Goal: Book appointment/travel/reservation

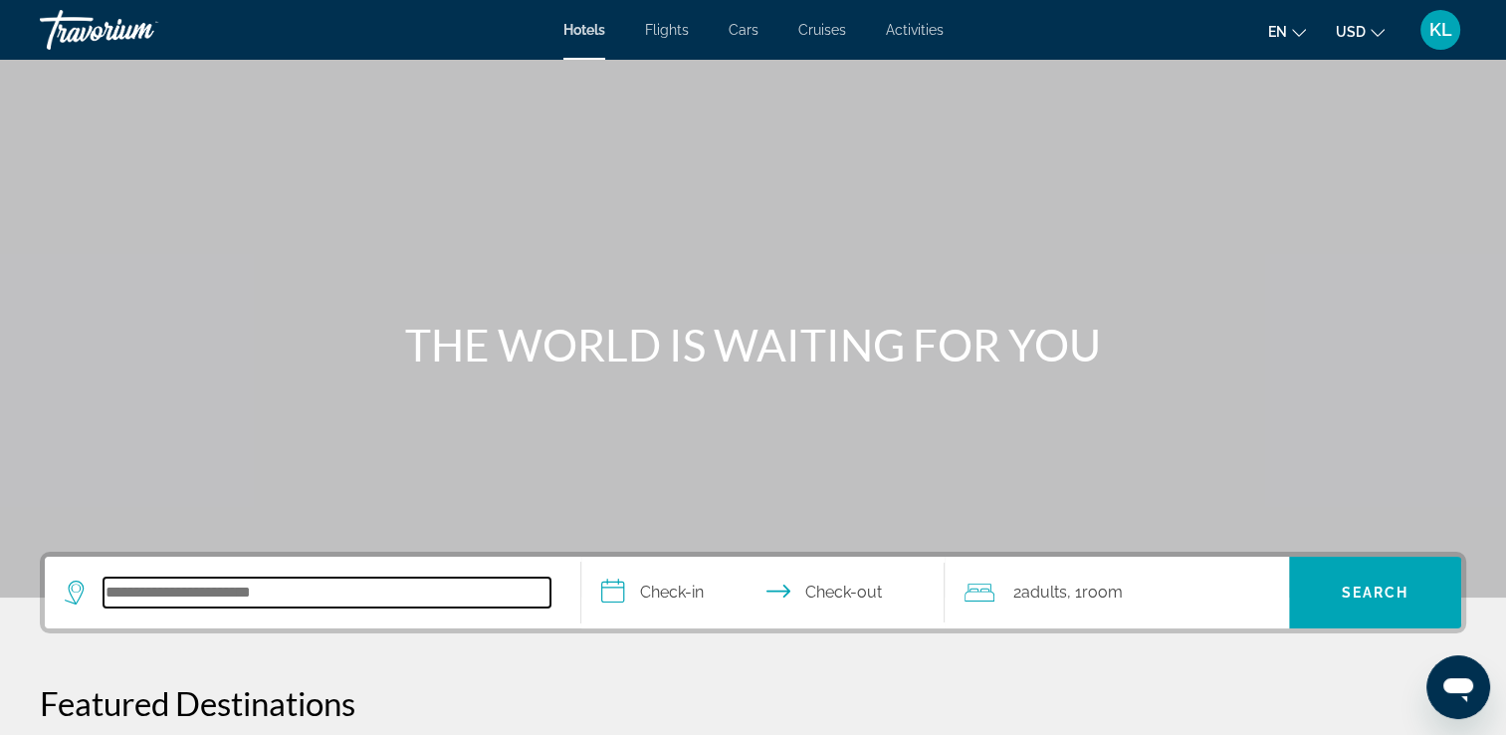
click at [199, 578] on input "Search hotel destination" at bounding box center [327, 592] width 447 height 30
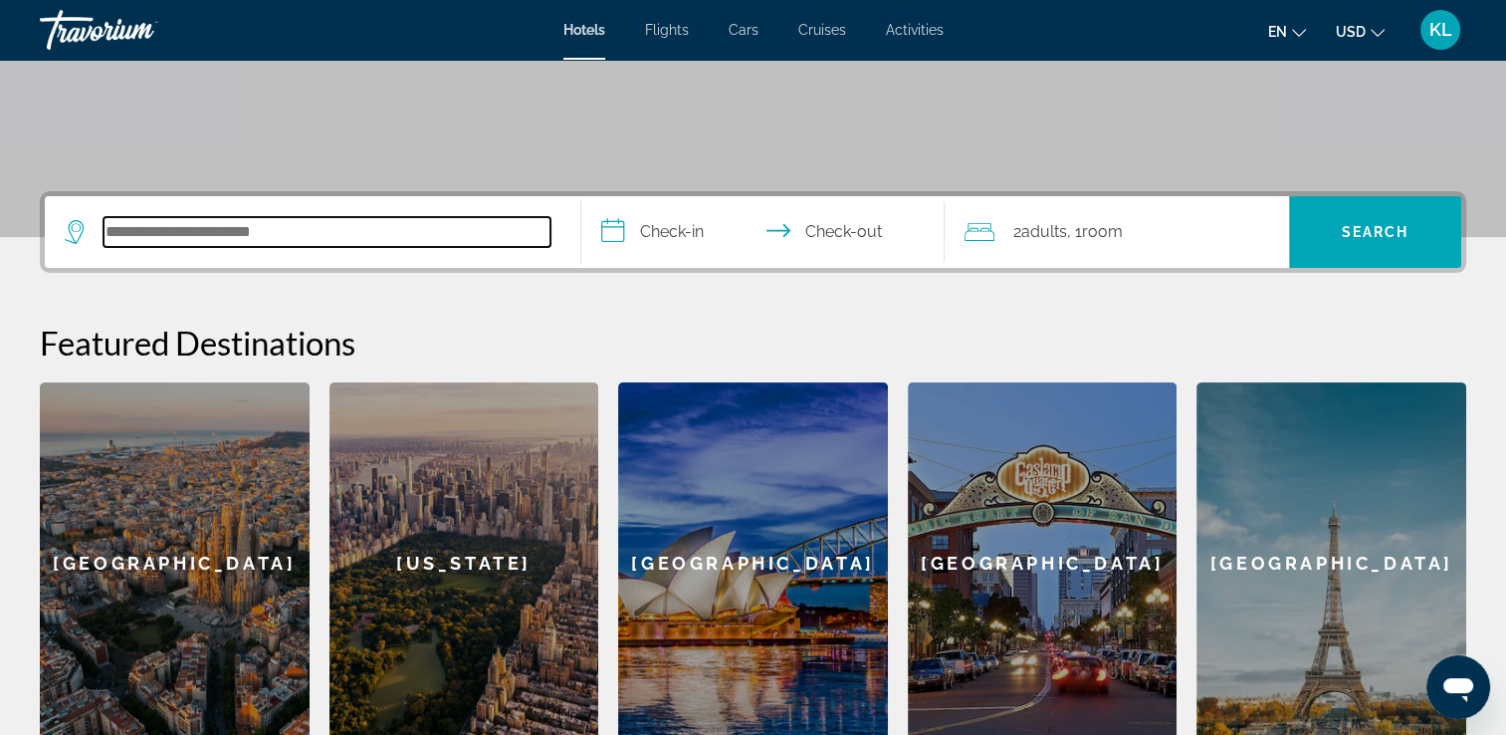
scroll to position [486, 0]
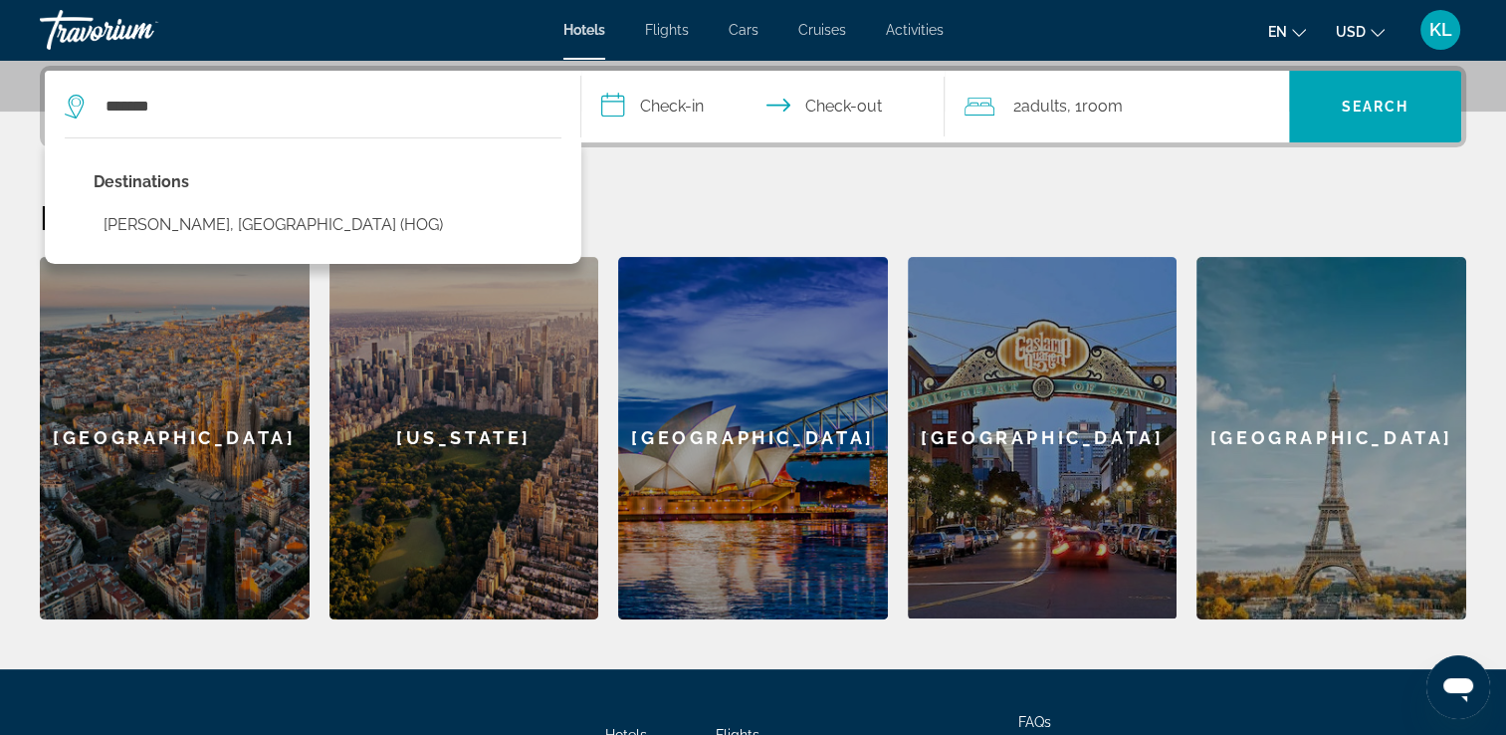
click at [162, 244] on div "Destinations Holguin, Cuba (HOG)" at bounding box center [273, 211] width 359 height 86
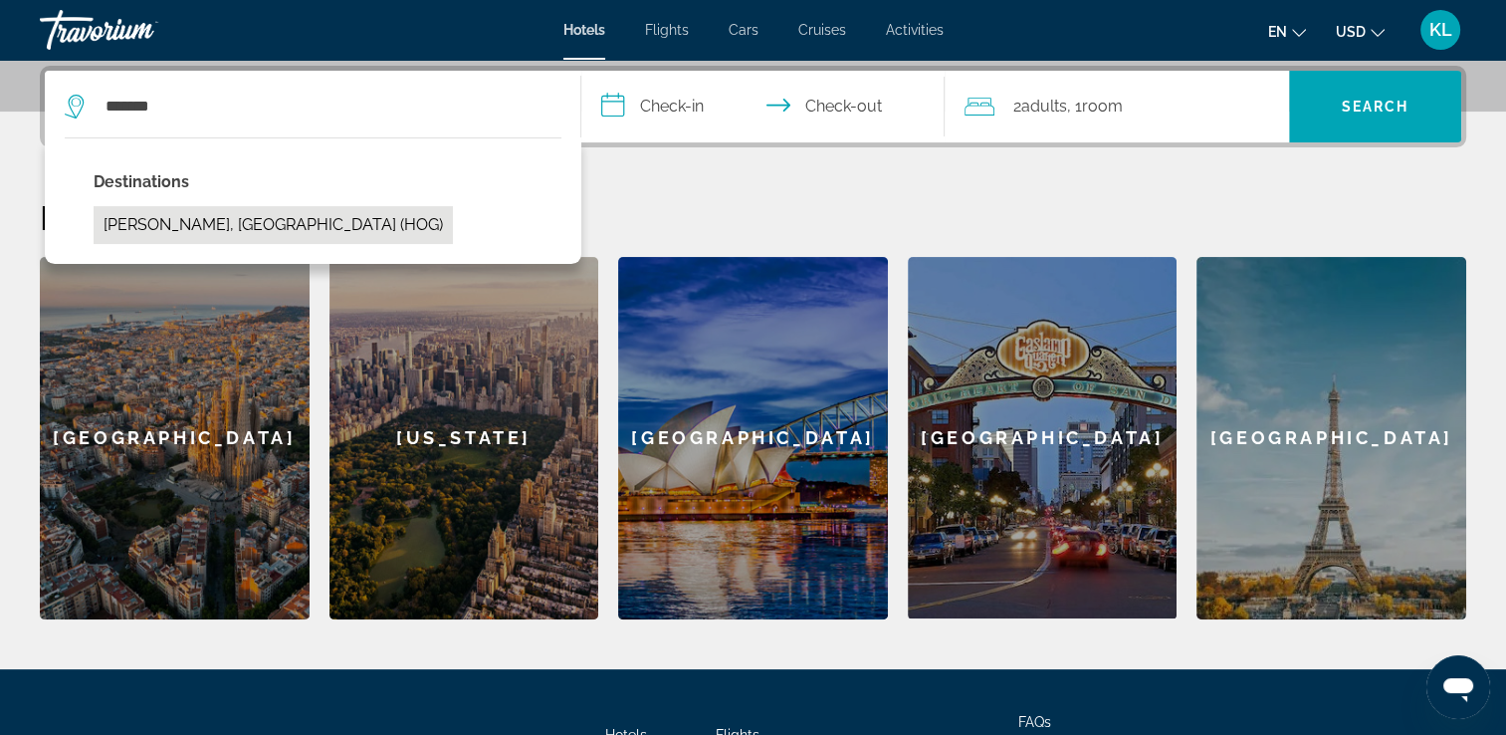
click at [164, 223] on button "Holguin, Cuba (HOG)" at bounding box center [273, 225] width 359 height 38
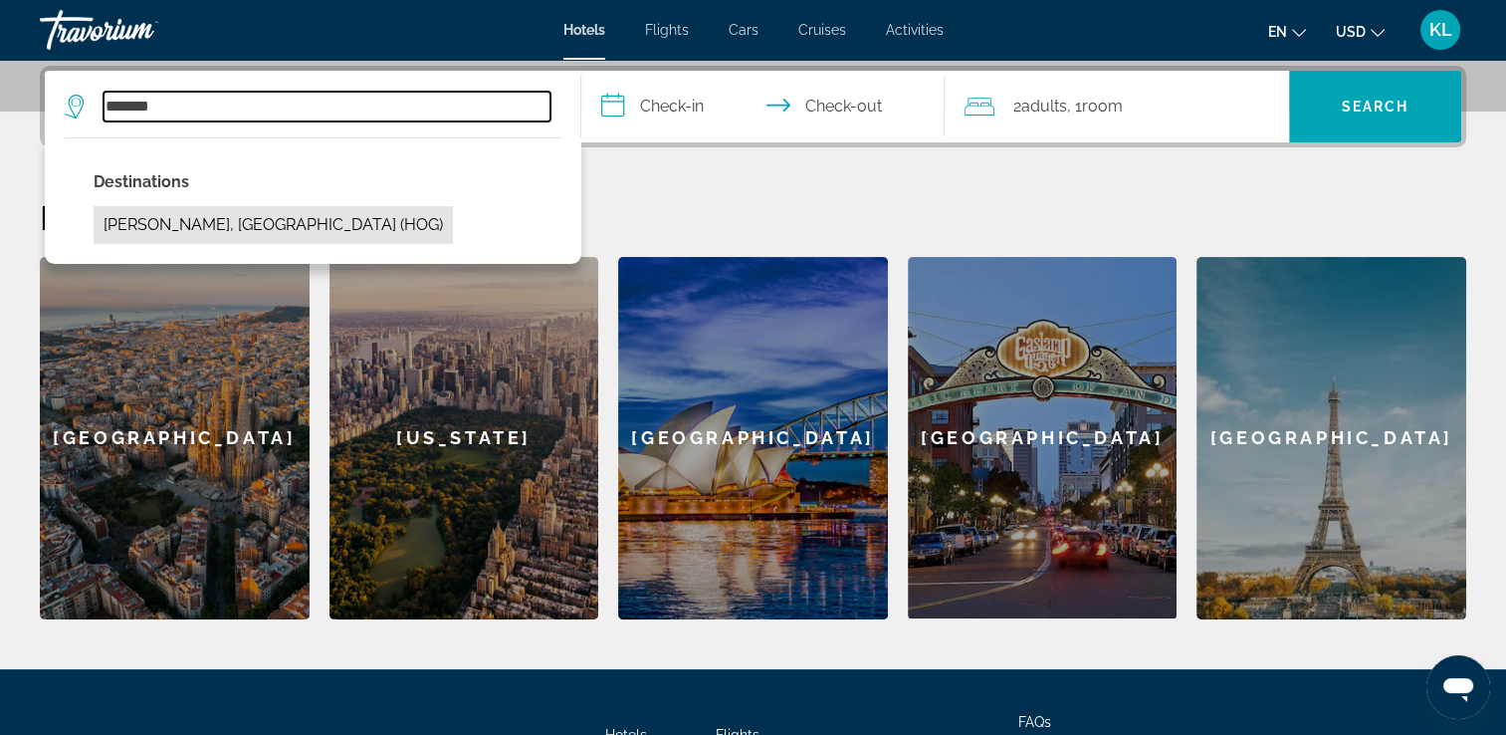
type input "**********"
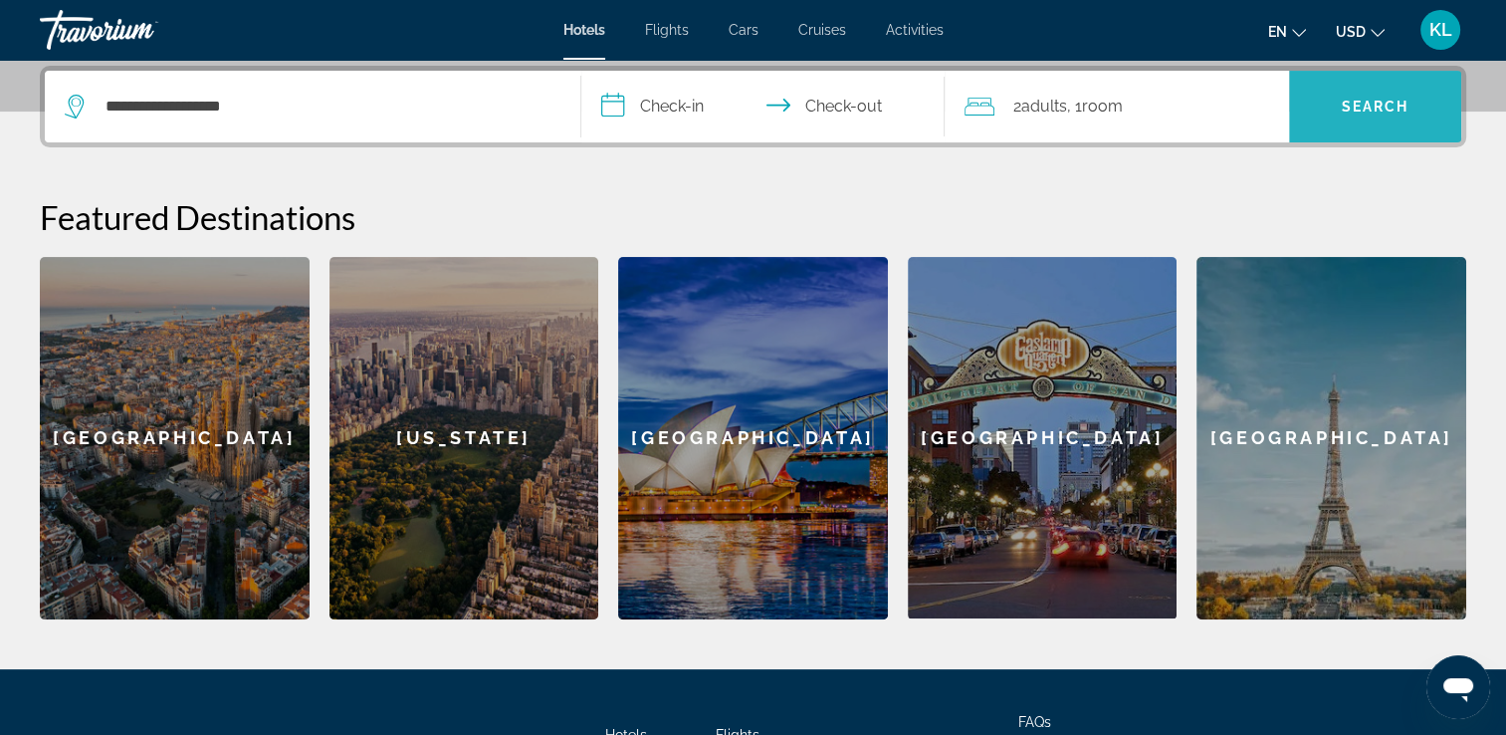
click at [1294, 98] on span "Search" at bounding box center [1375, 107] width 172 height 48
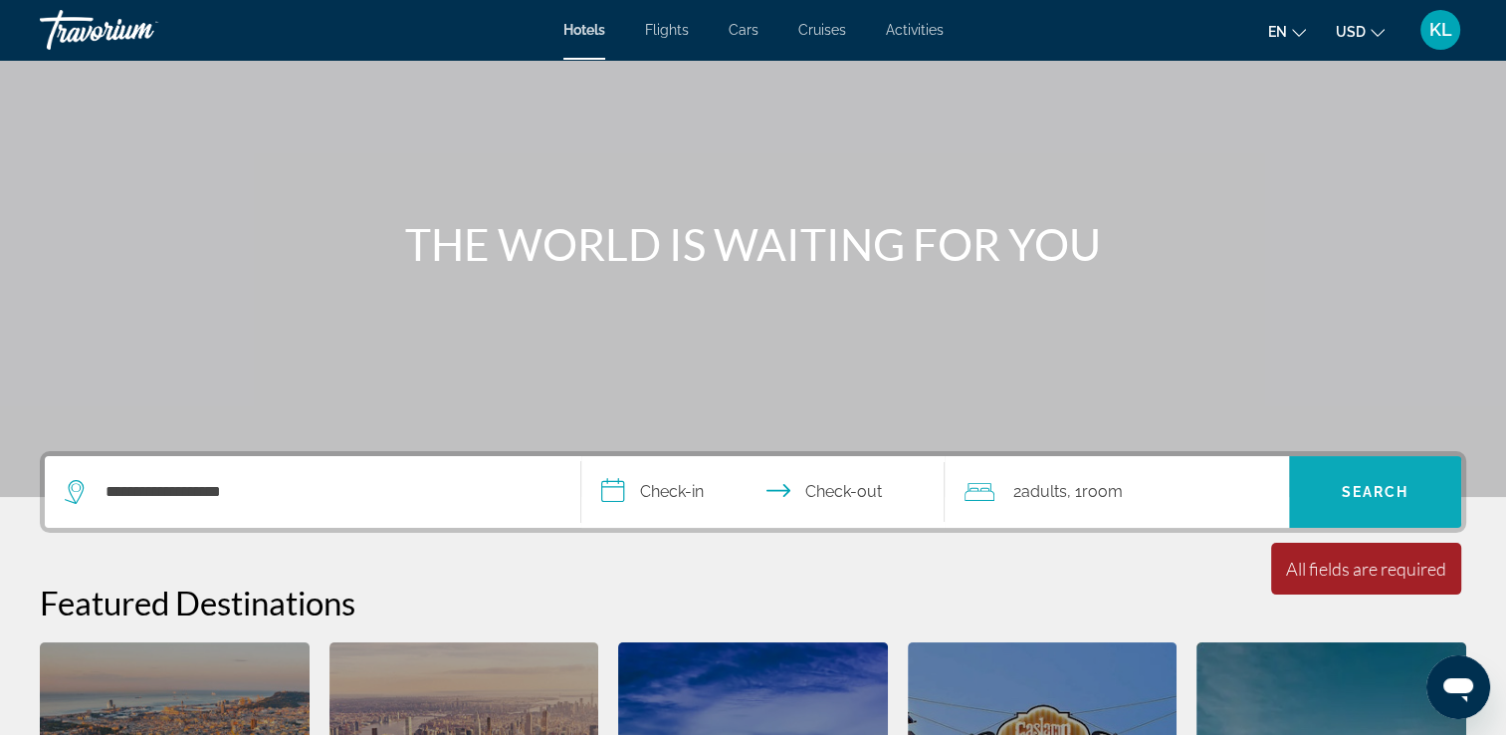
scroll to position [65, 0]
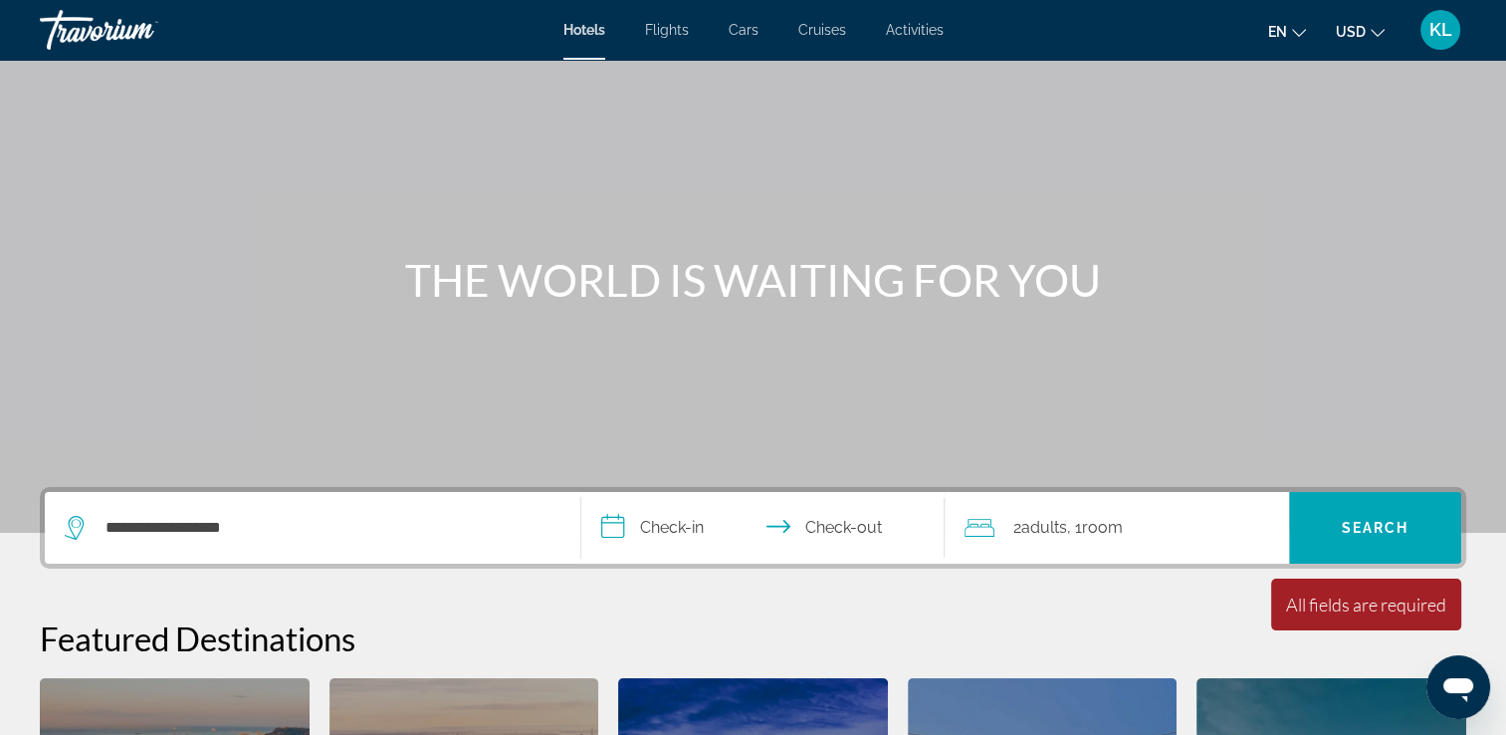
click at [658, 513] on input "**********" at bounding box center [767, 531] width 372 height 78
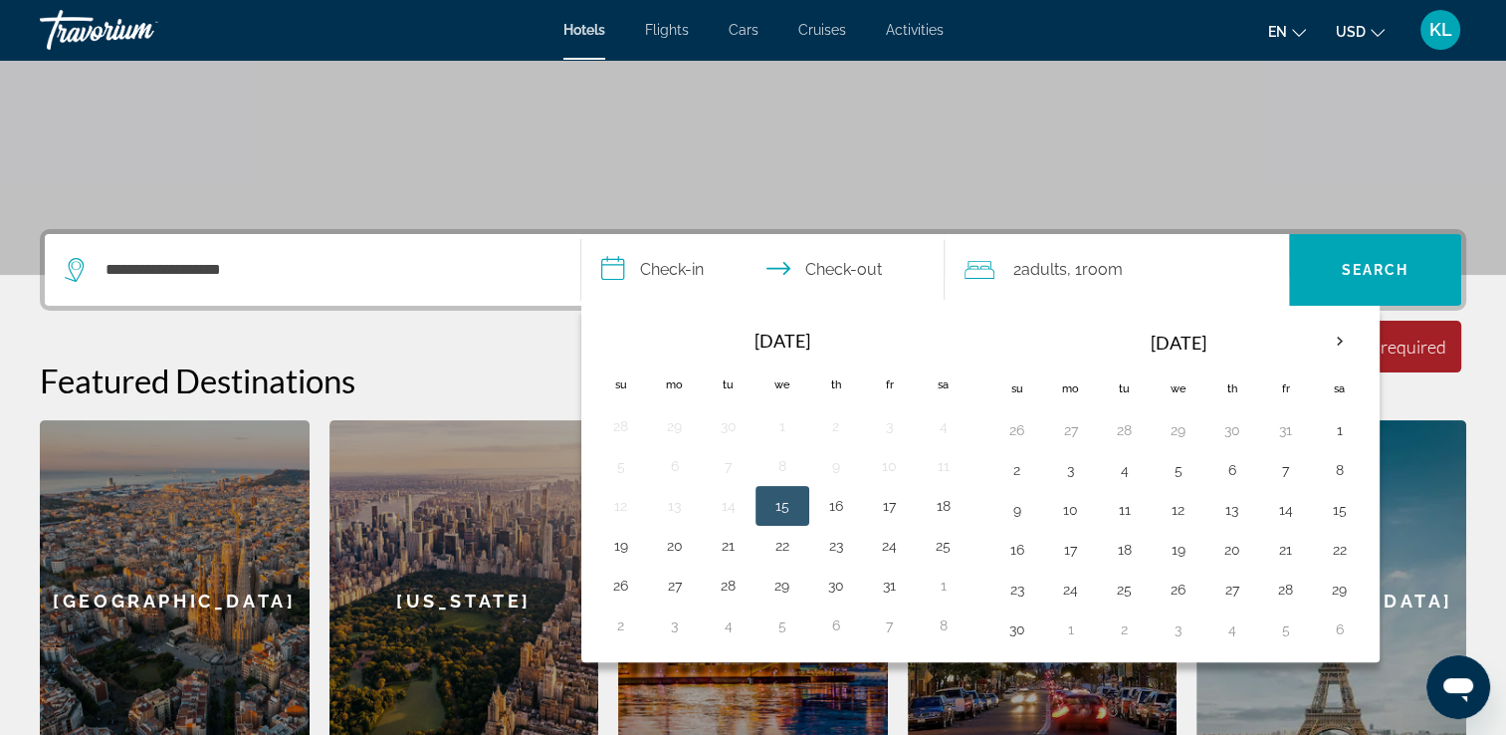
scroll to position [486, 0]
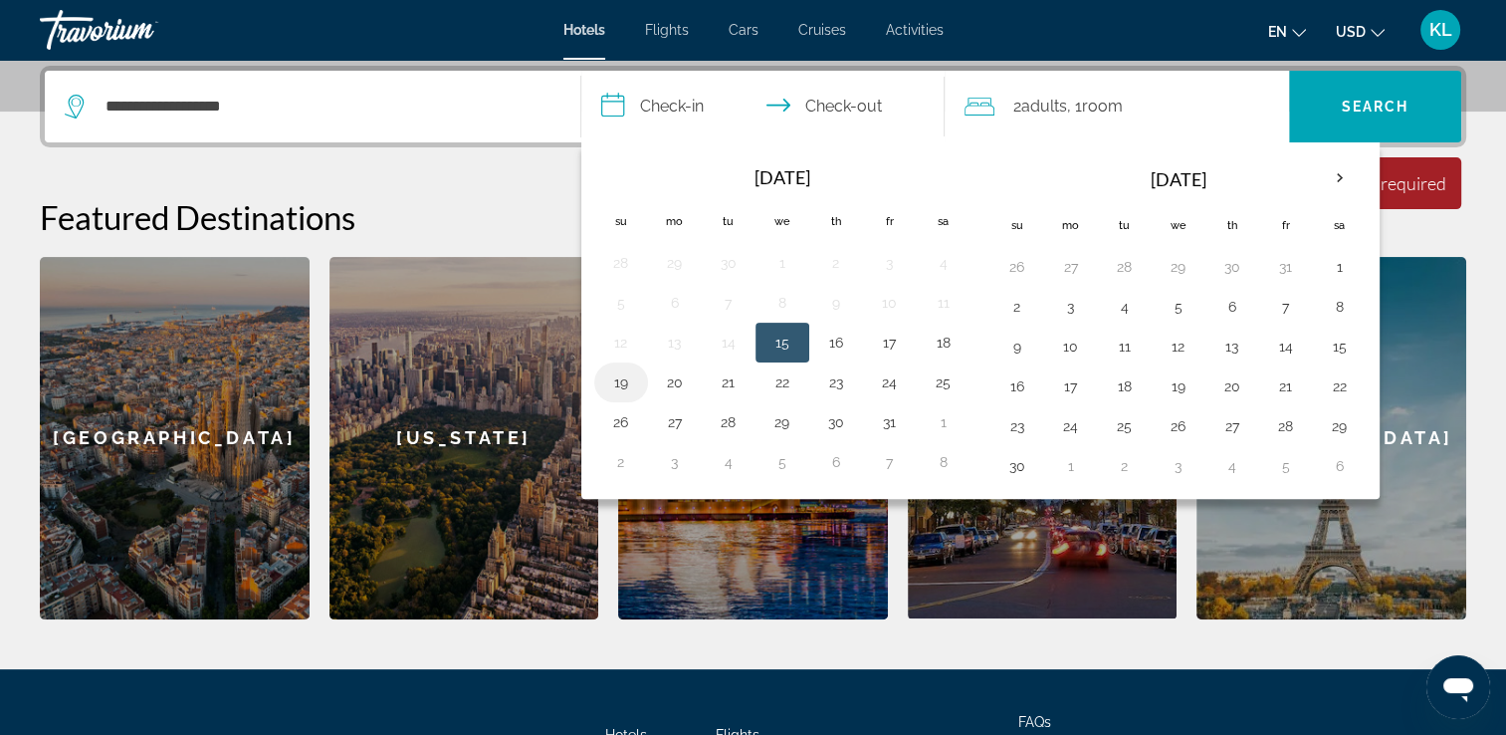
click at [625, 372] on button "19" at bounding box center [621, 382] width 32 height 28
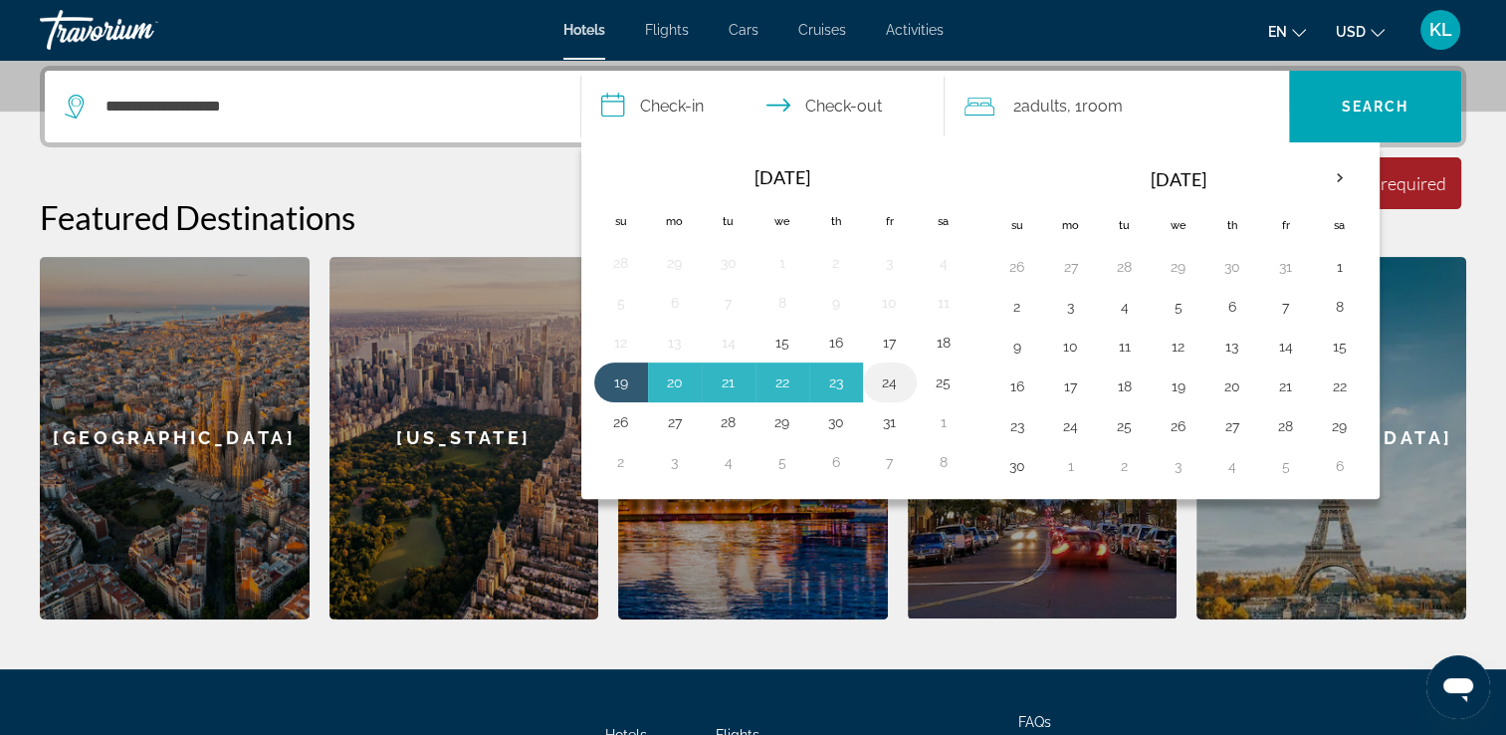
click at [902, 379] on button "24" at bounding box center [890, 382] width 32 height 28
type input "**********"
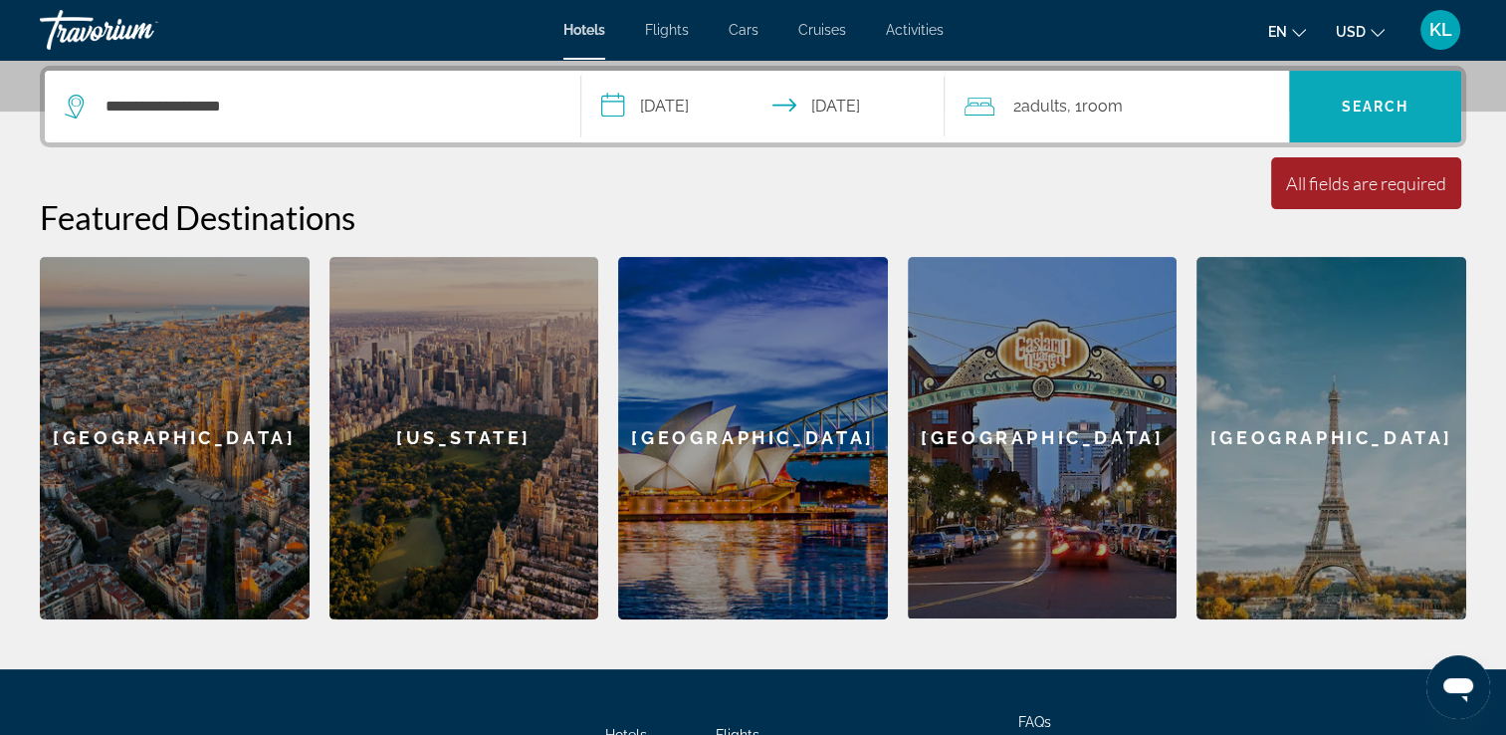
click at [1390, 114] on span "Search" at bounding box center [1375, 107] width 172 height 48
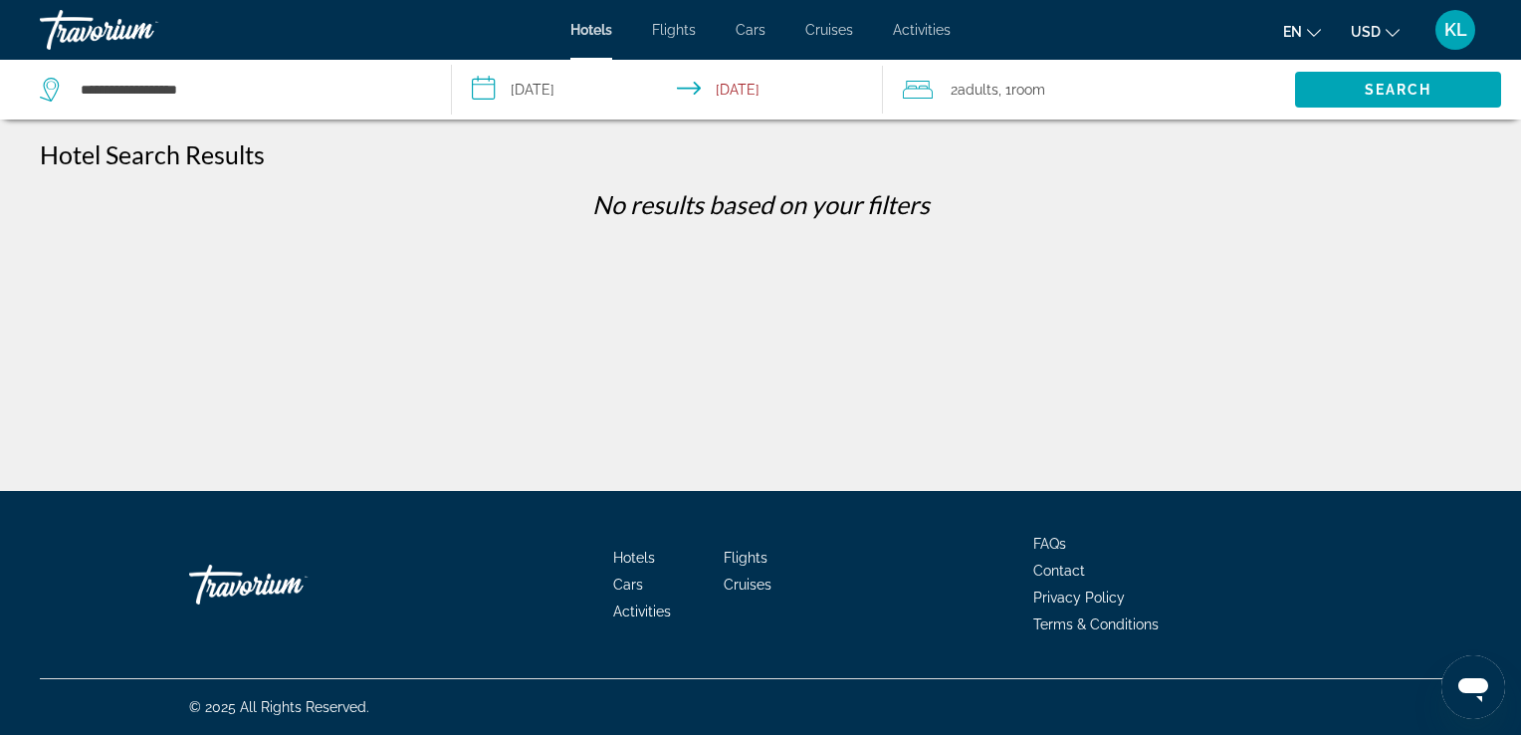
click at [572, 86] on input "**********" at bounding box center [672, 93] width 440 height 66
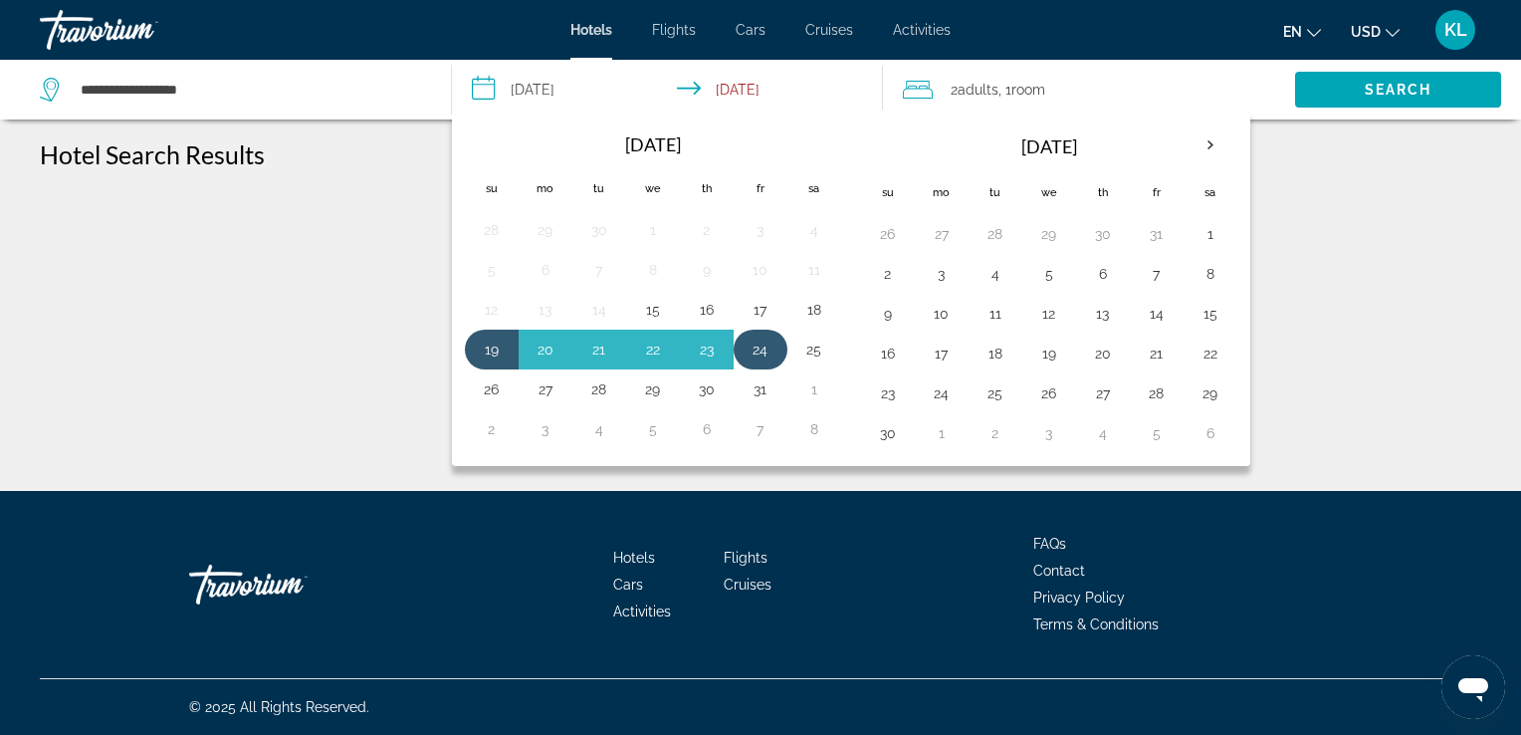
click at [750, 352] on button "24" at bounding box center [761, 349] width 32 height 28
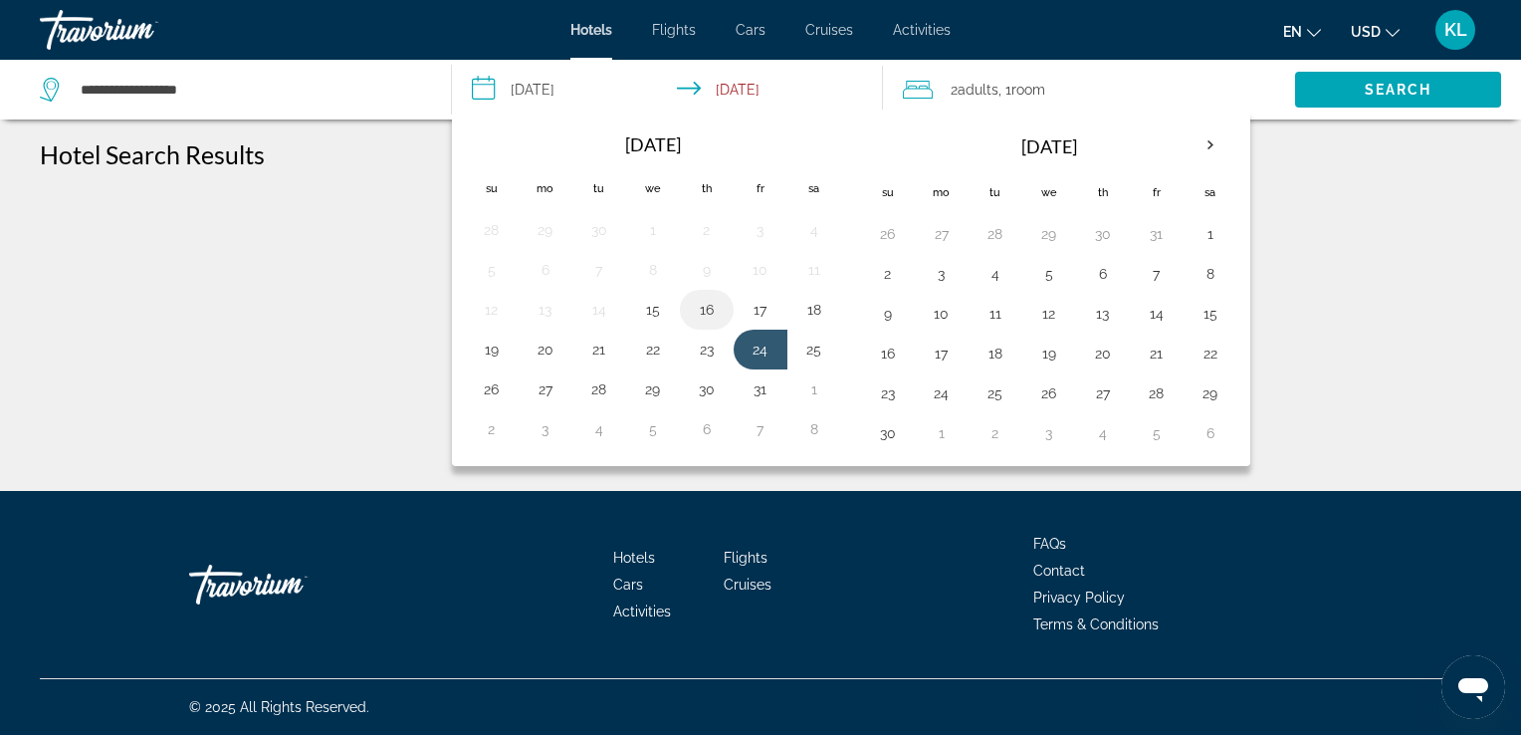
click at [703, 314] on button "16" at bounding box center [707, 310] width 32 height 28
type input "**********"
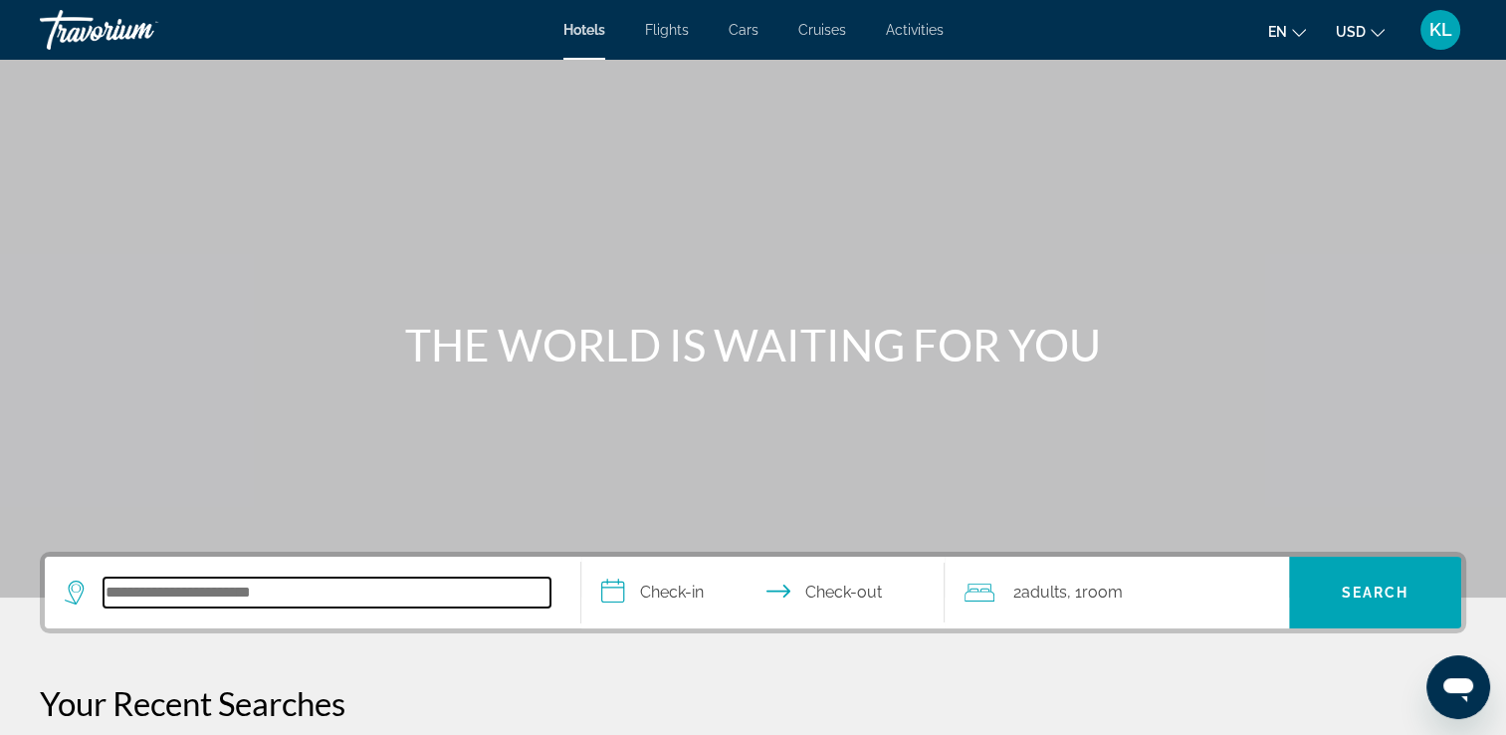
click at [189, 601] on input "Search hotel destination" at bounding box center [327, 592] width 447 height 30
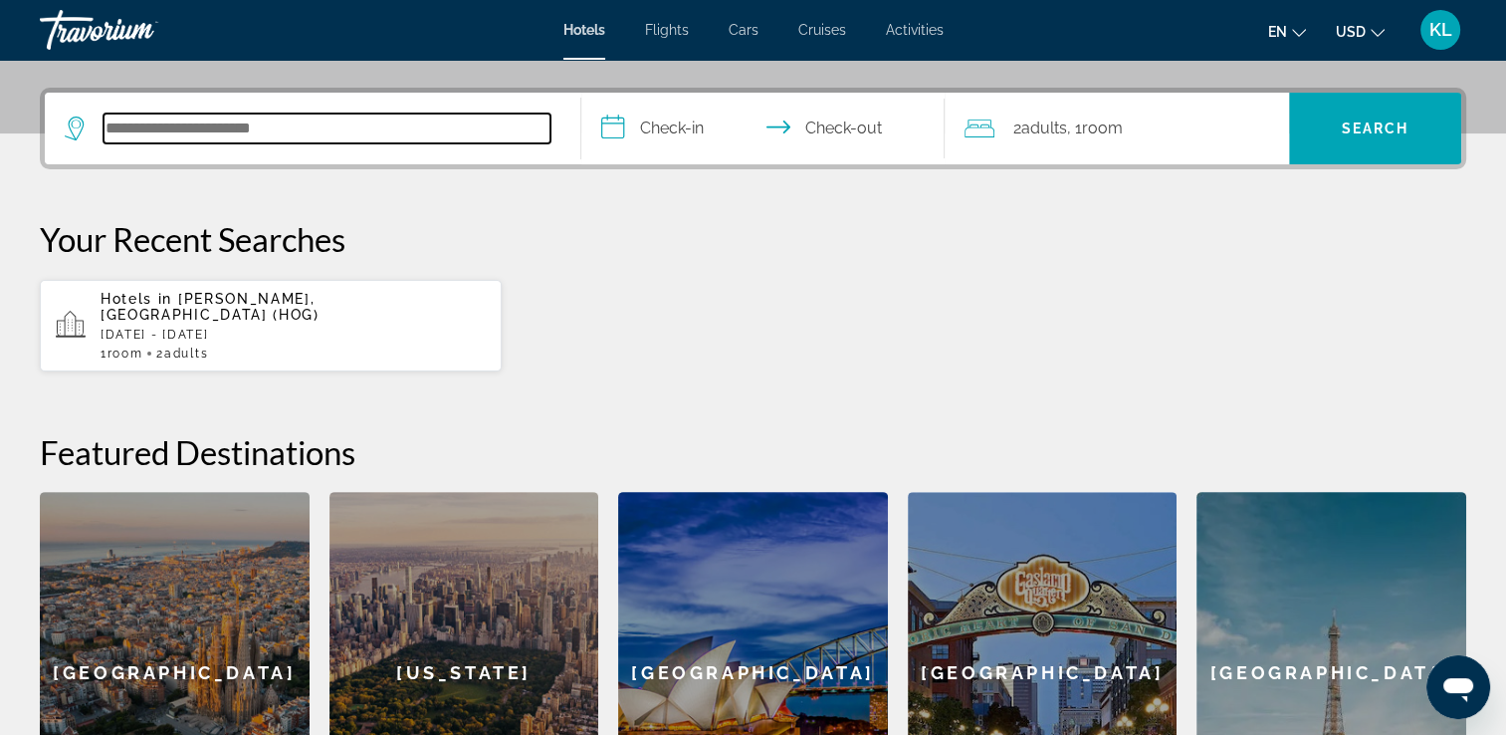
scroll to position [486, 0]
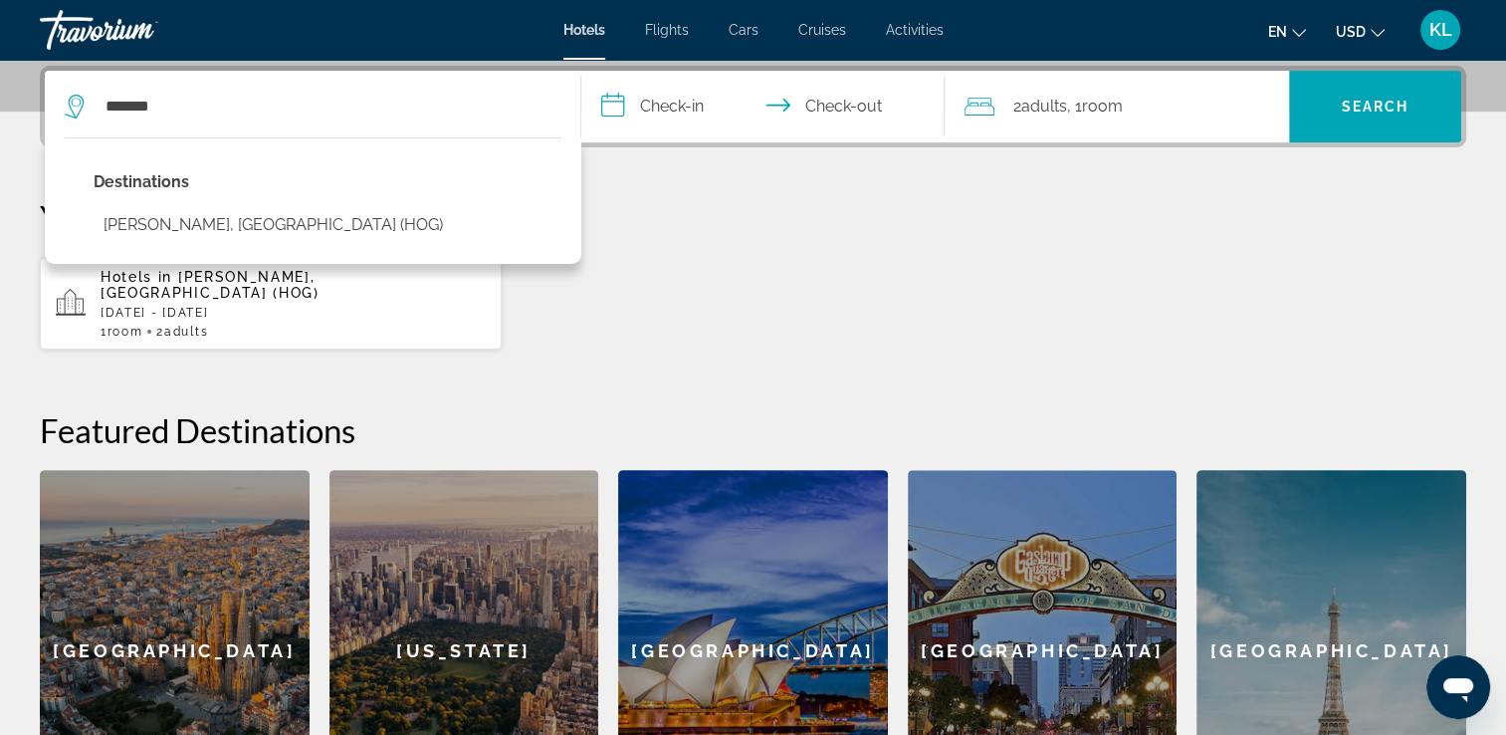
click at [630, 284] on div "Hotels in Holguin, Cuba (HOG) Sun, 19 Oct - Fri, 24 Oct 1 Room rooms 2 Adult Ad…" at bounding box center [753, 304] width 1427 height 94
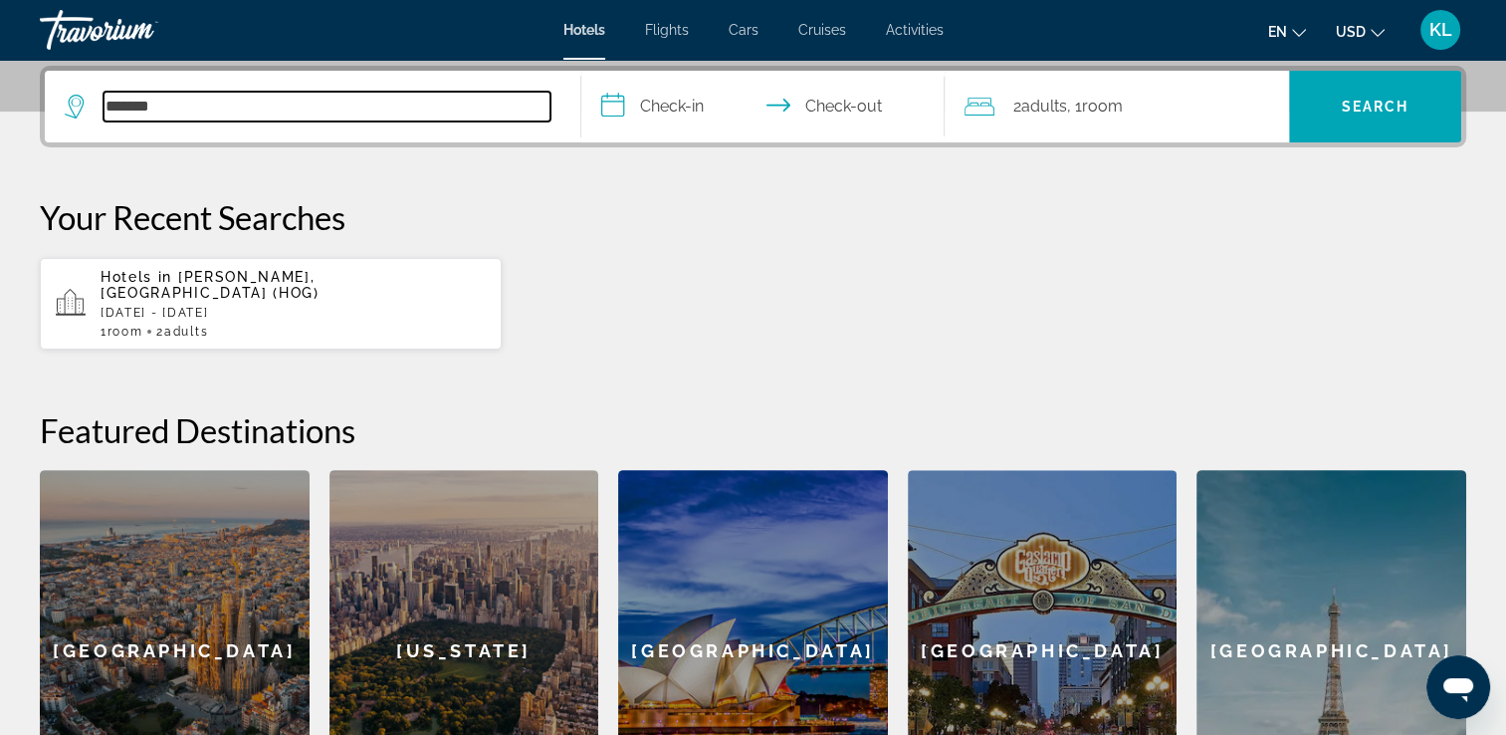
click at [235, 99] on input "*******" at bounding box center [327, 107] width 447 height 30
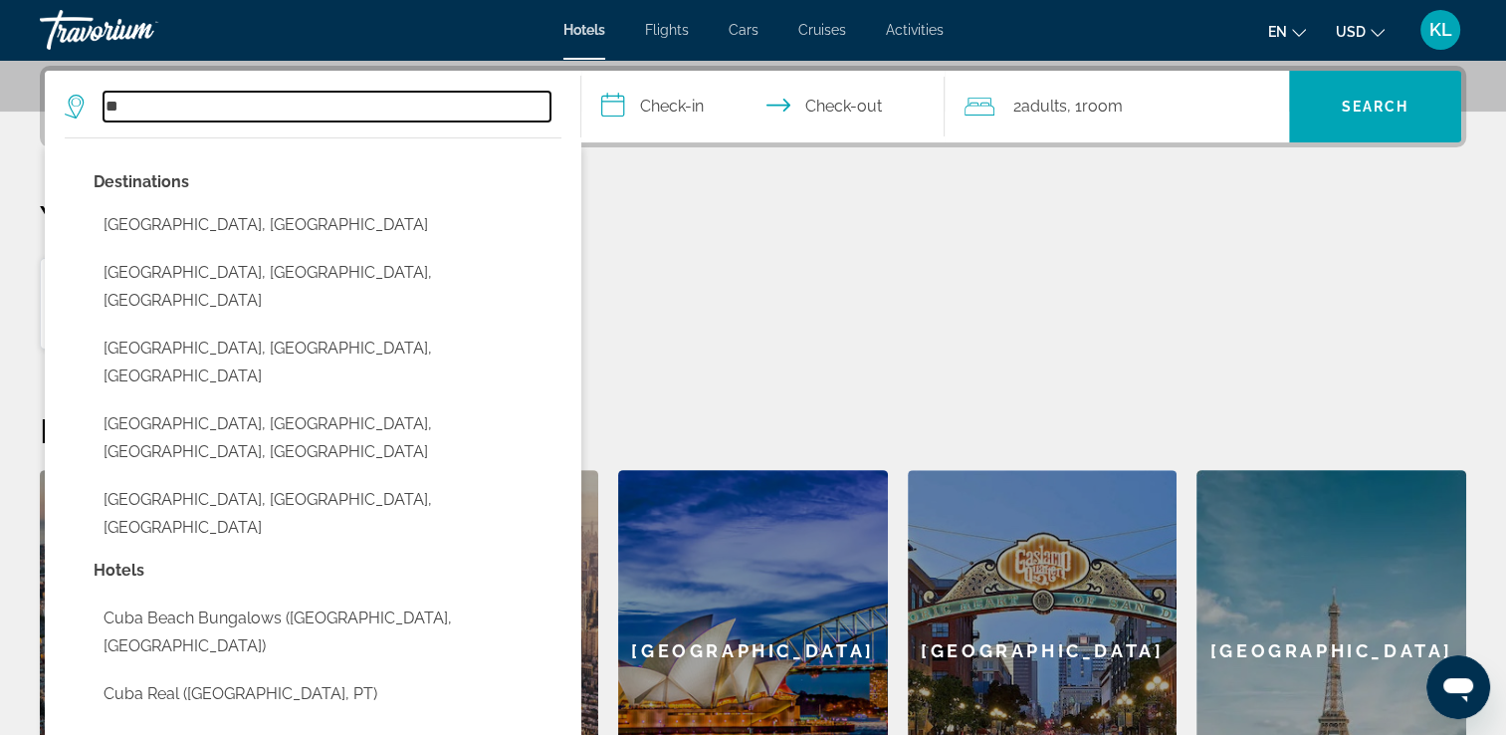
type input "*"
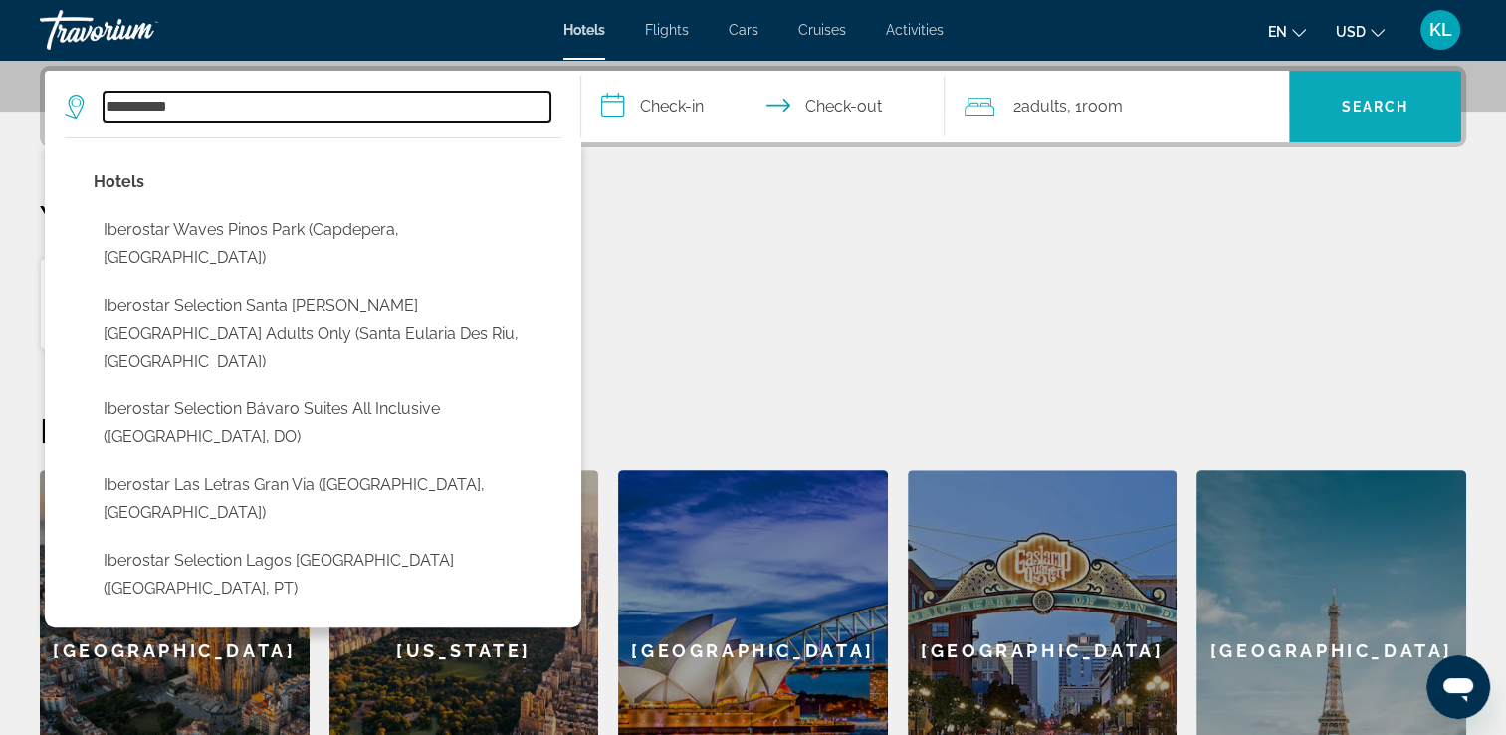
type input "*********"
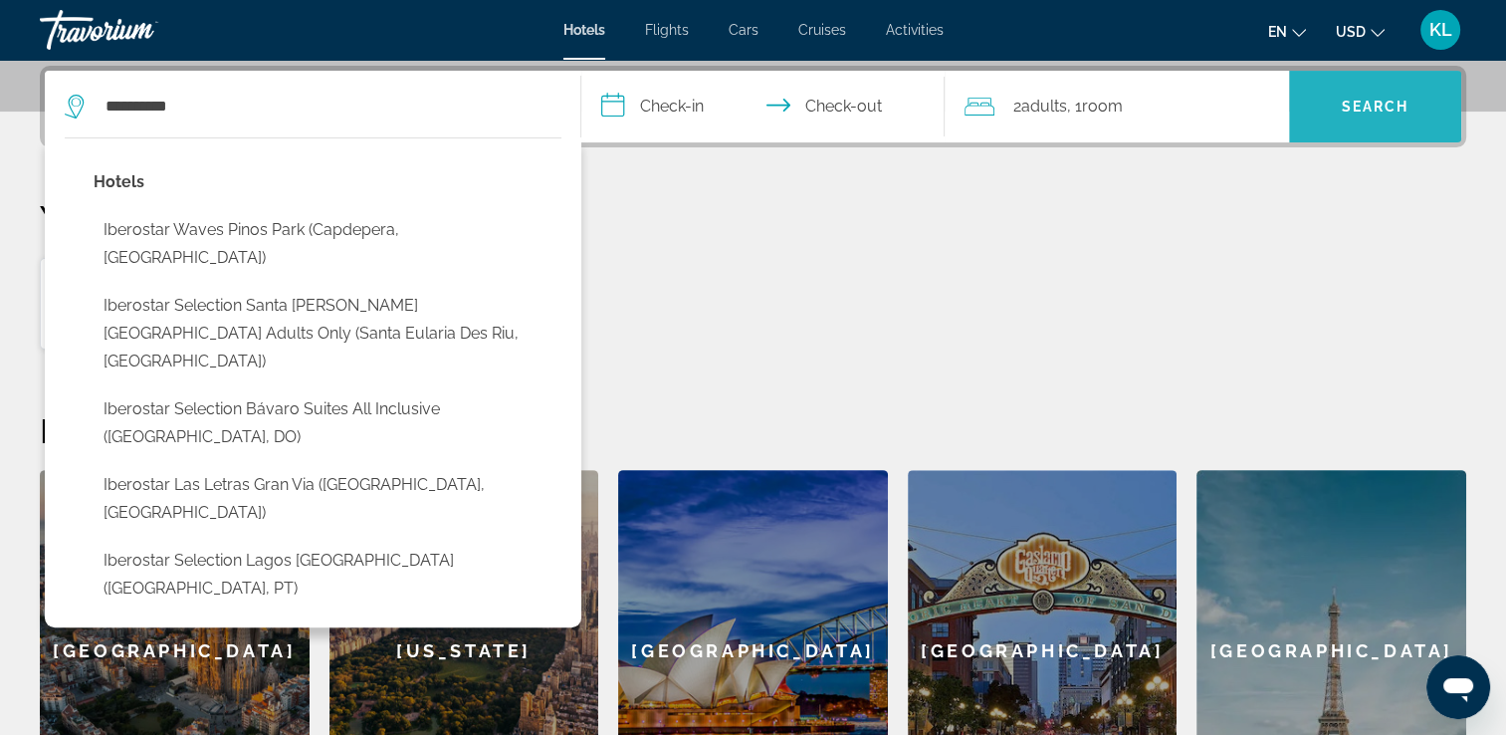
click at [1372, 132] on span "Search" at bounding box center [1375, 107] width 172 height 72
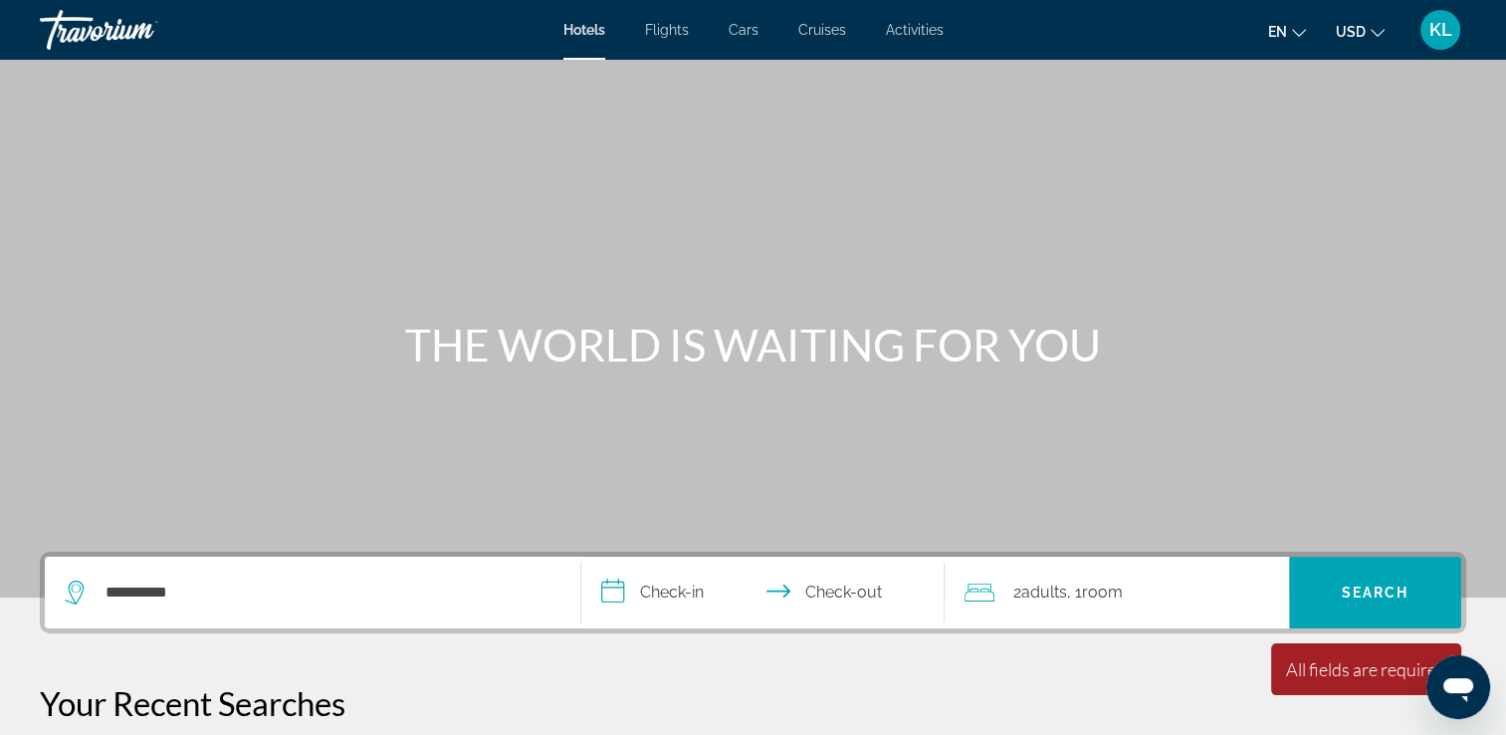
scroll to position [0, 0]
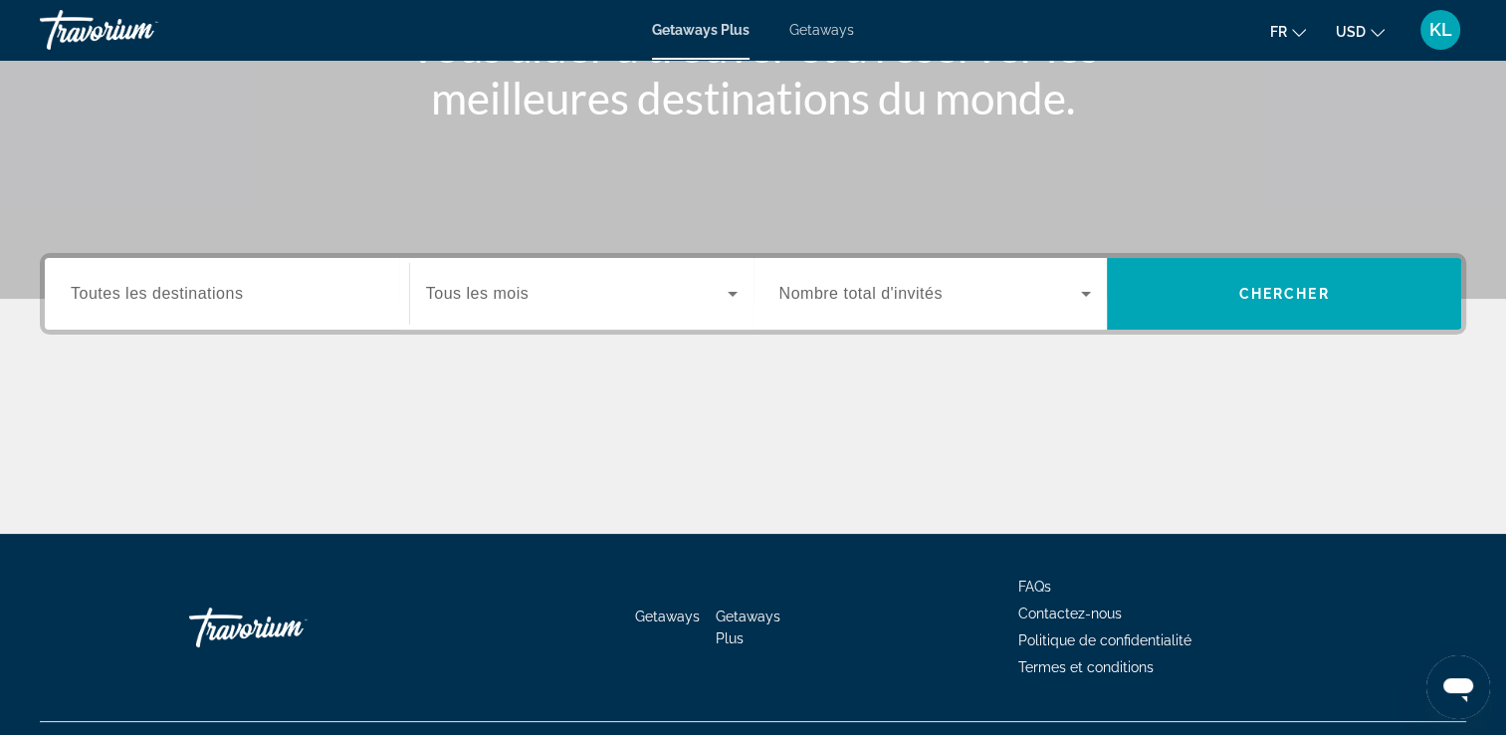
click at [308, 300] on input "Destination Toutes les destinations" at bounding box center [227, 295] width 313 height 24
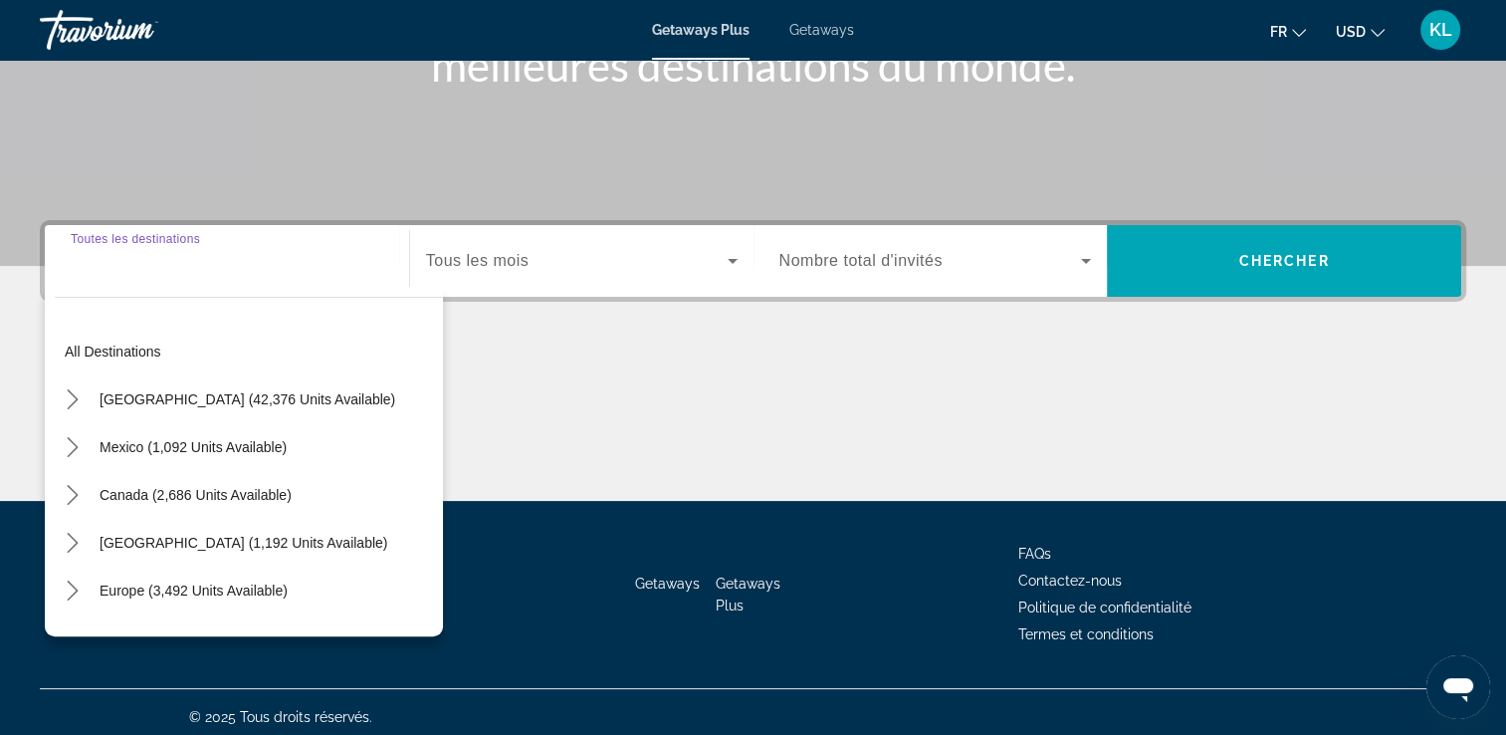
scroll to position [340, 0]
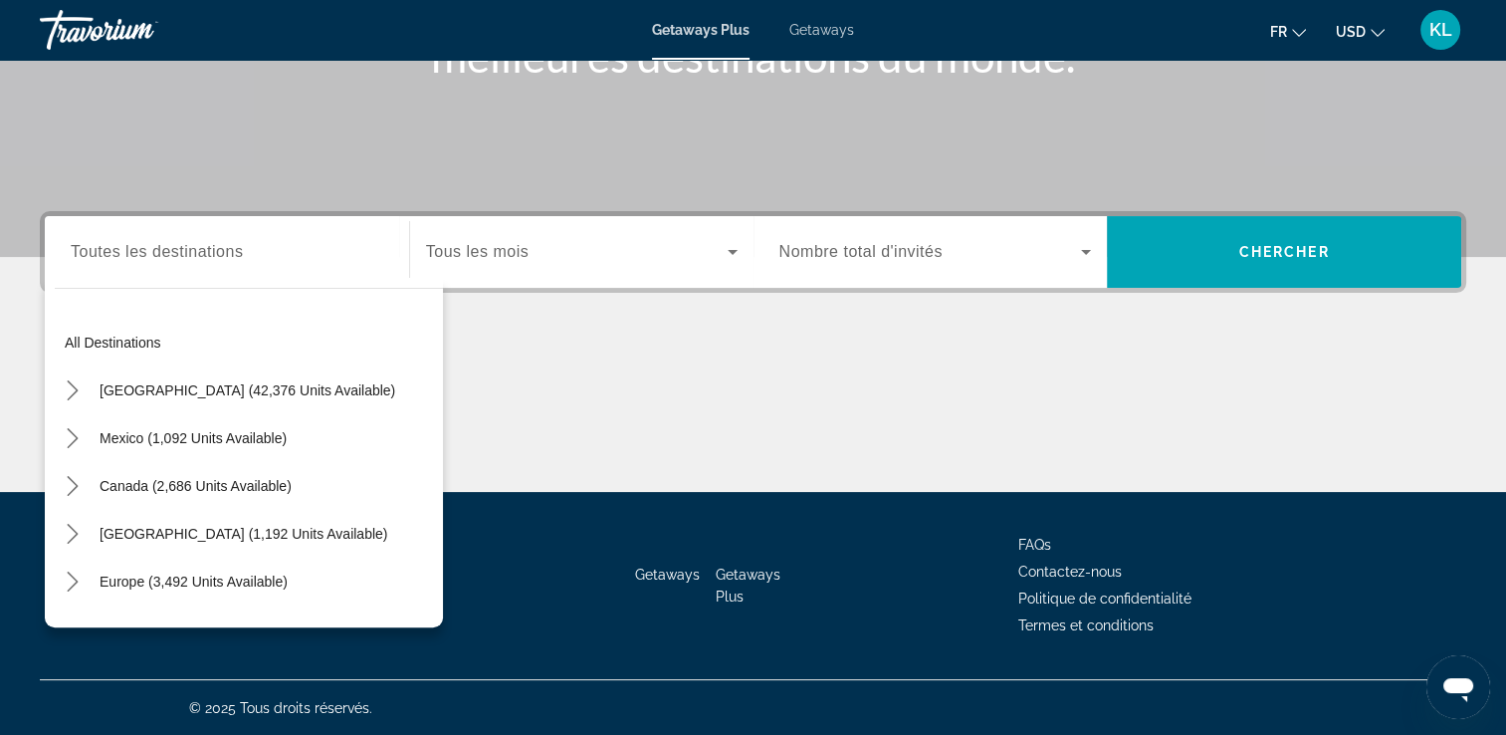
click at [108, 265] on div "Search widget" at bounding box center [227, 252] width 313 height 57
click at [185, 536] on span "[GEOGRAPHIC_DATA] (1,192 units available)" at bounding box center [244, 534] width 288 height 16
type input "**********"
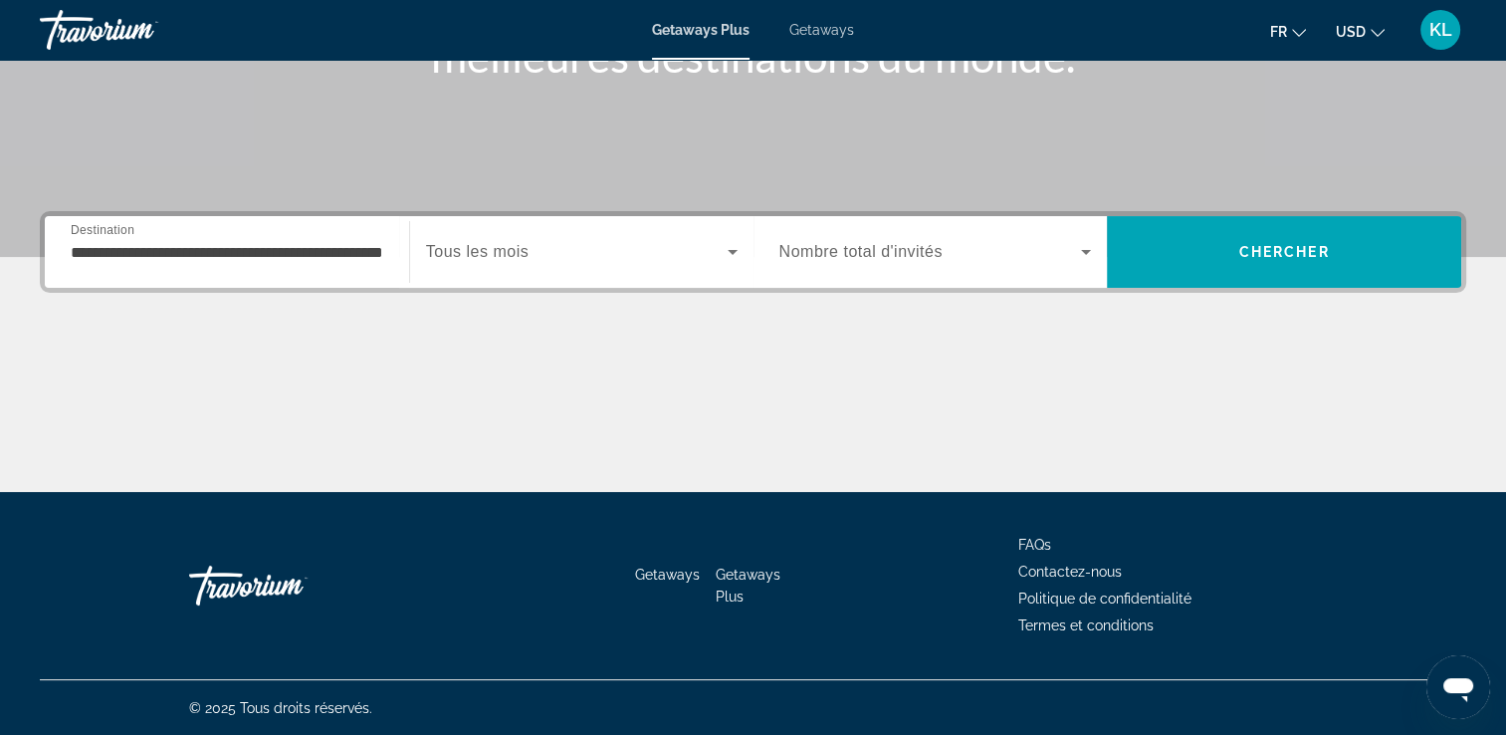
click at [745, 252] on div "Start Month Tous les mois" at bounding box center [581, 252] width 343 height 56
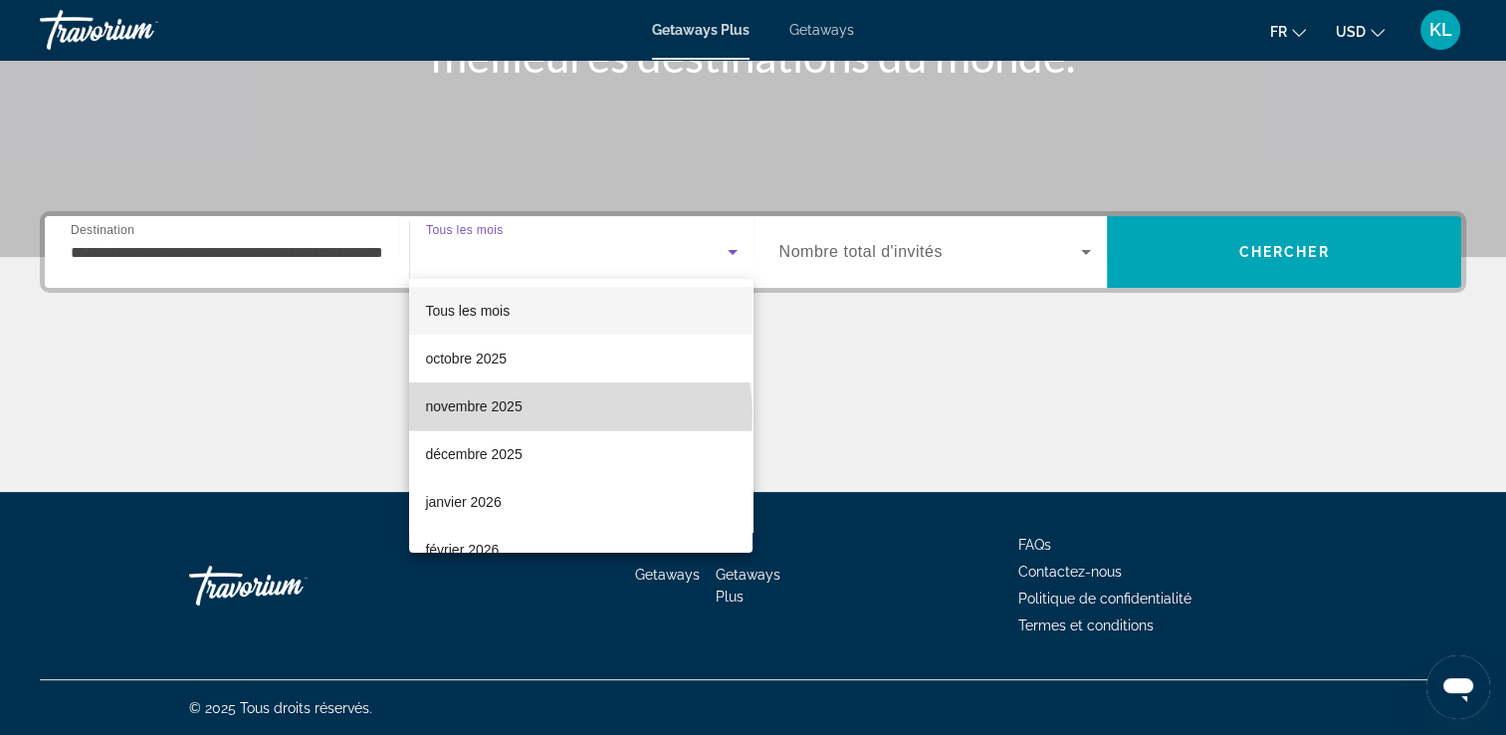
click at [579, 415] on mat-option "novembre 2025" at bounding box center [580, 406] width 343 height 48
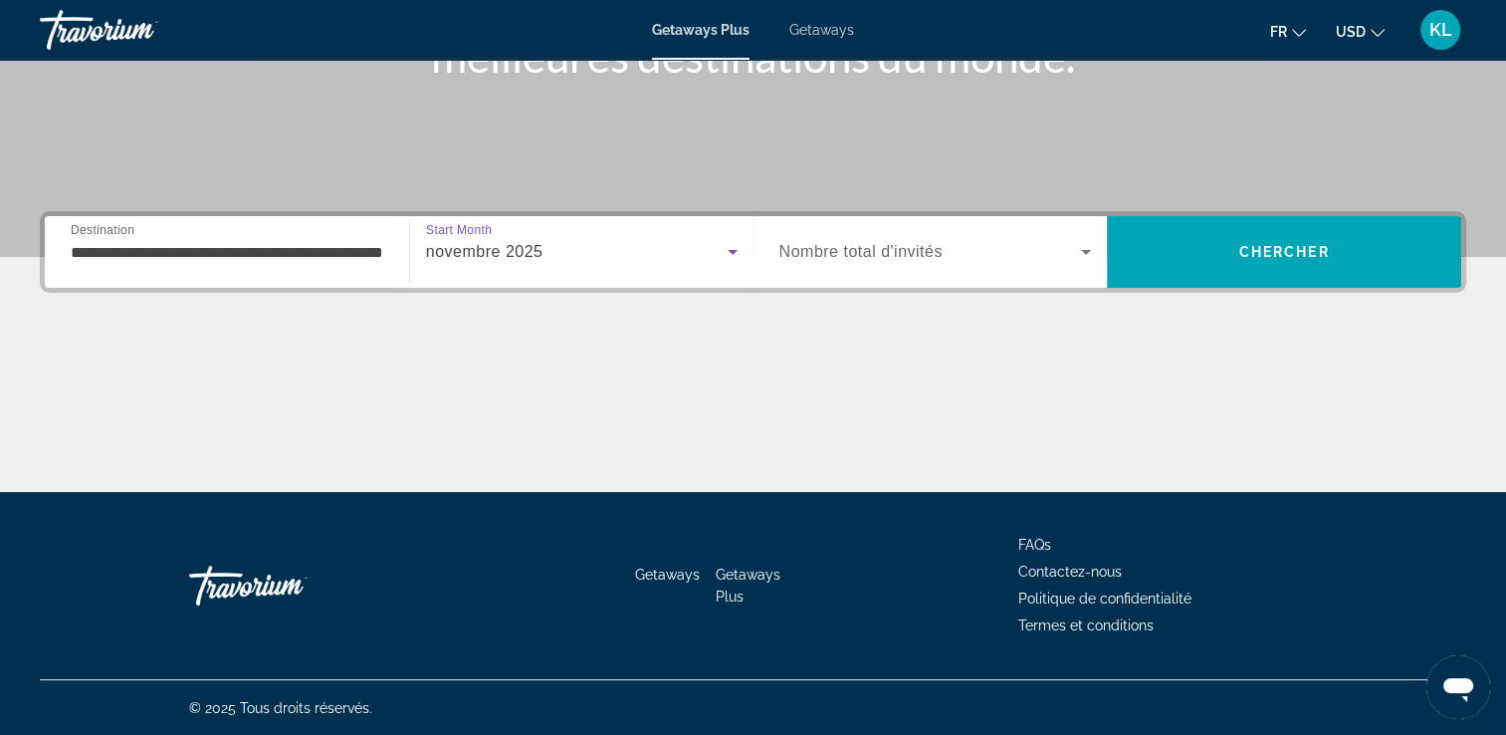
click at [976, 270] on div "Search widget" at bounding box center [935, 252] width 313 height 56
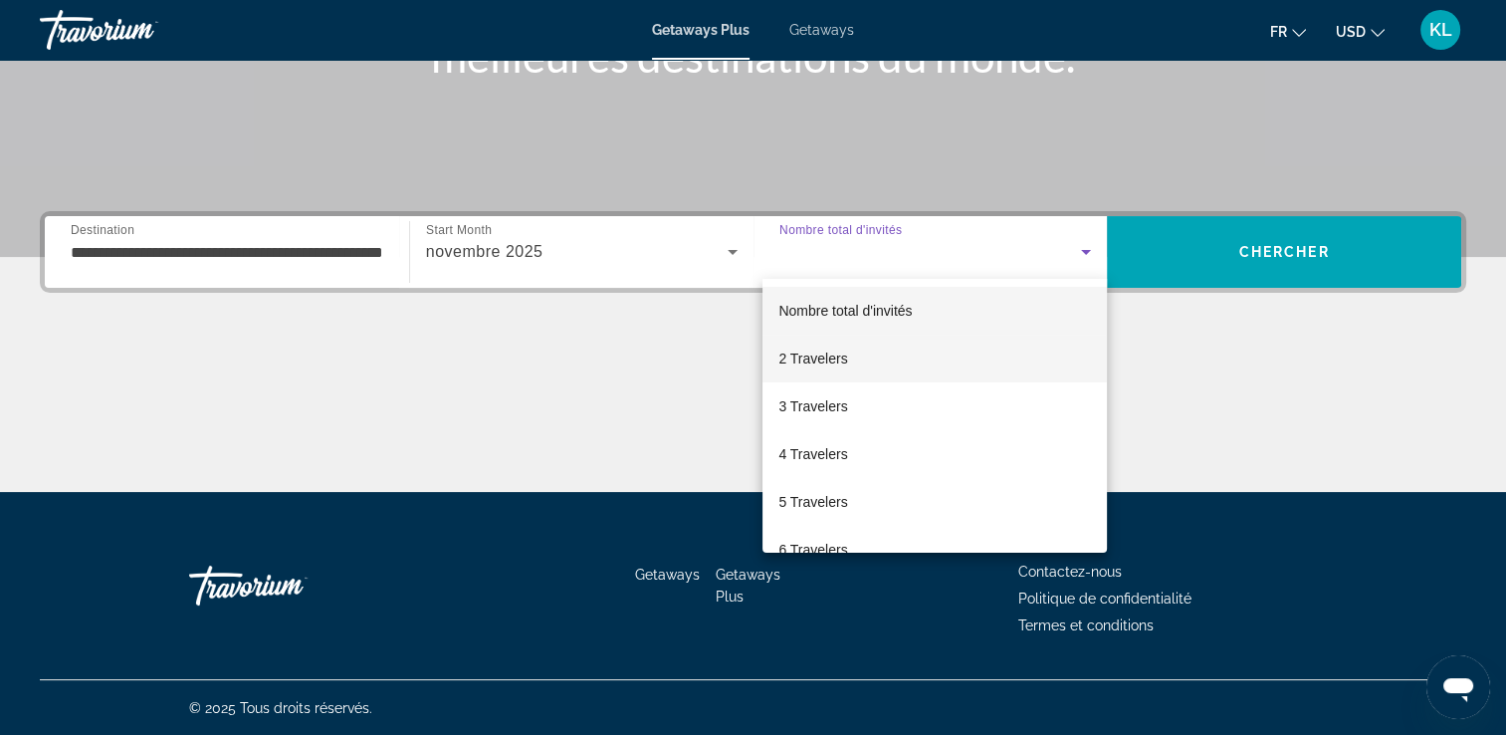
click at [887, 361] on mat-option "2 Travelers" at bounding box center [935, 358] width 344 height 48
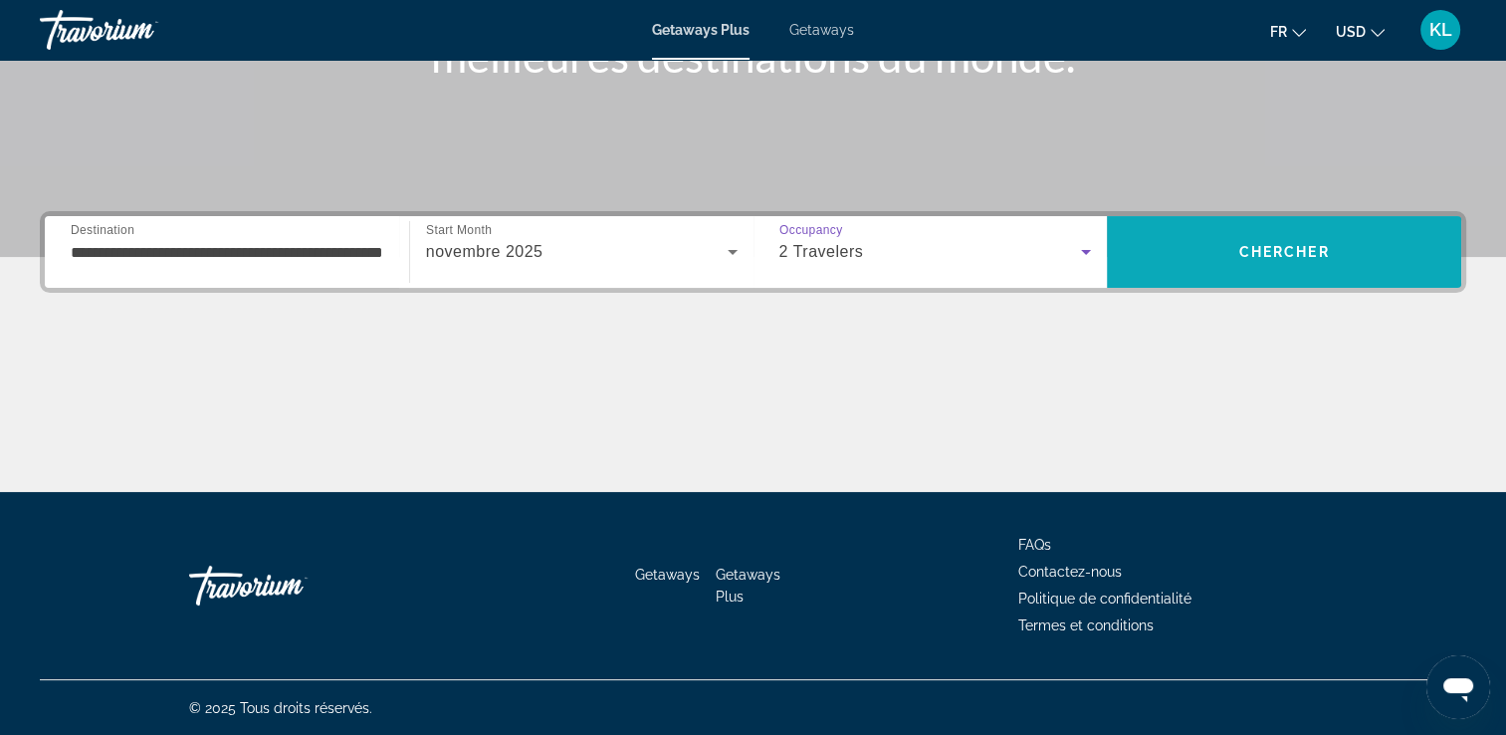
click at [1255, 250] on span "Chercher" at bounding box center [1284, 252] width 91 height 16
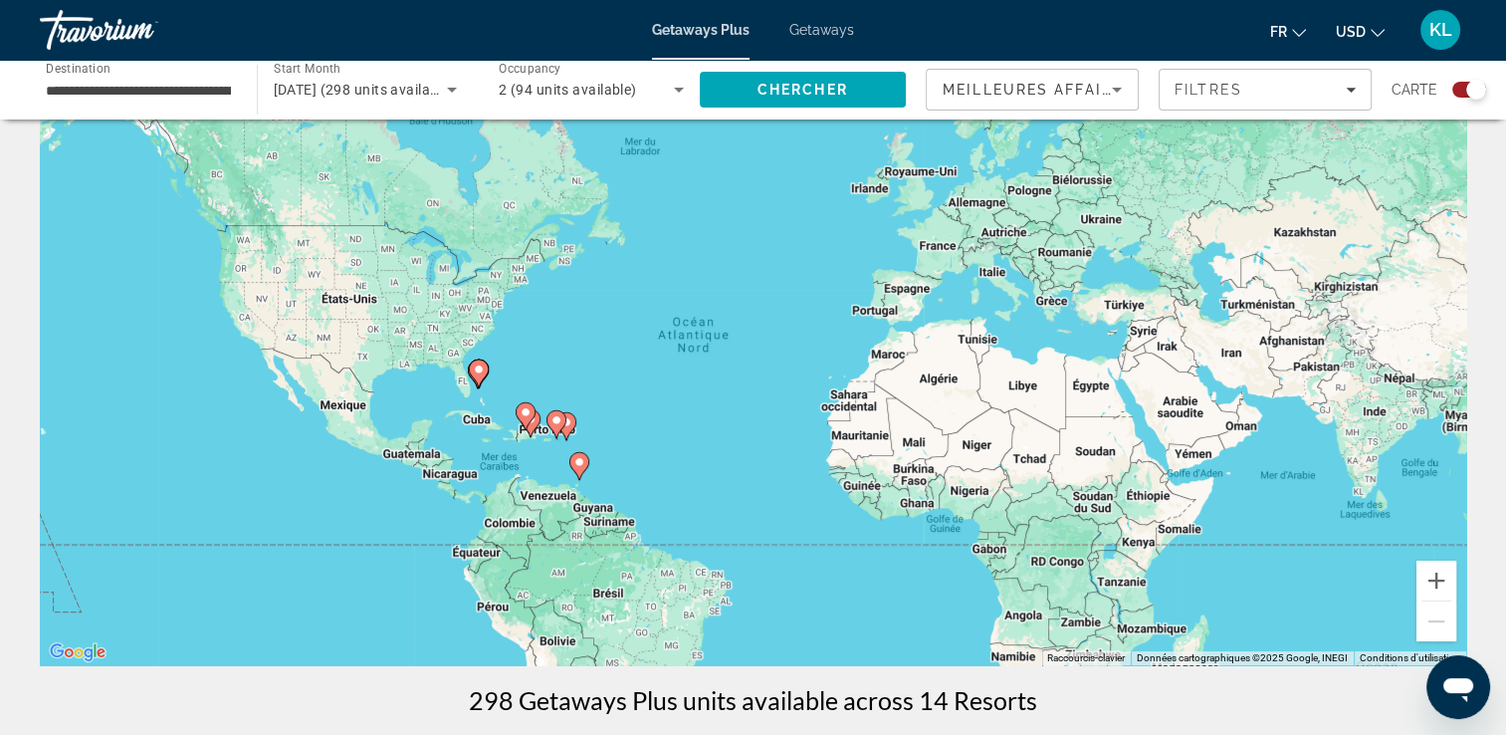
scroll to position [100, 0]
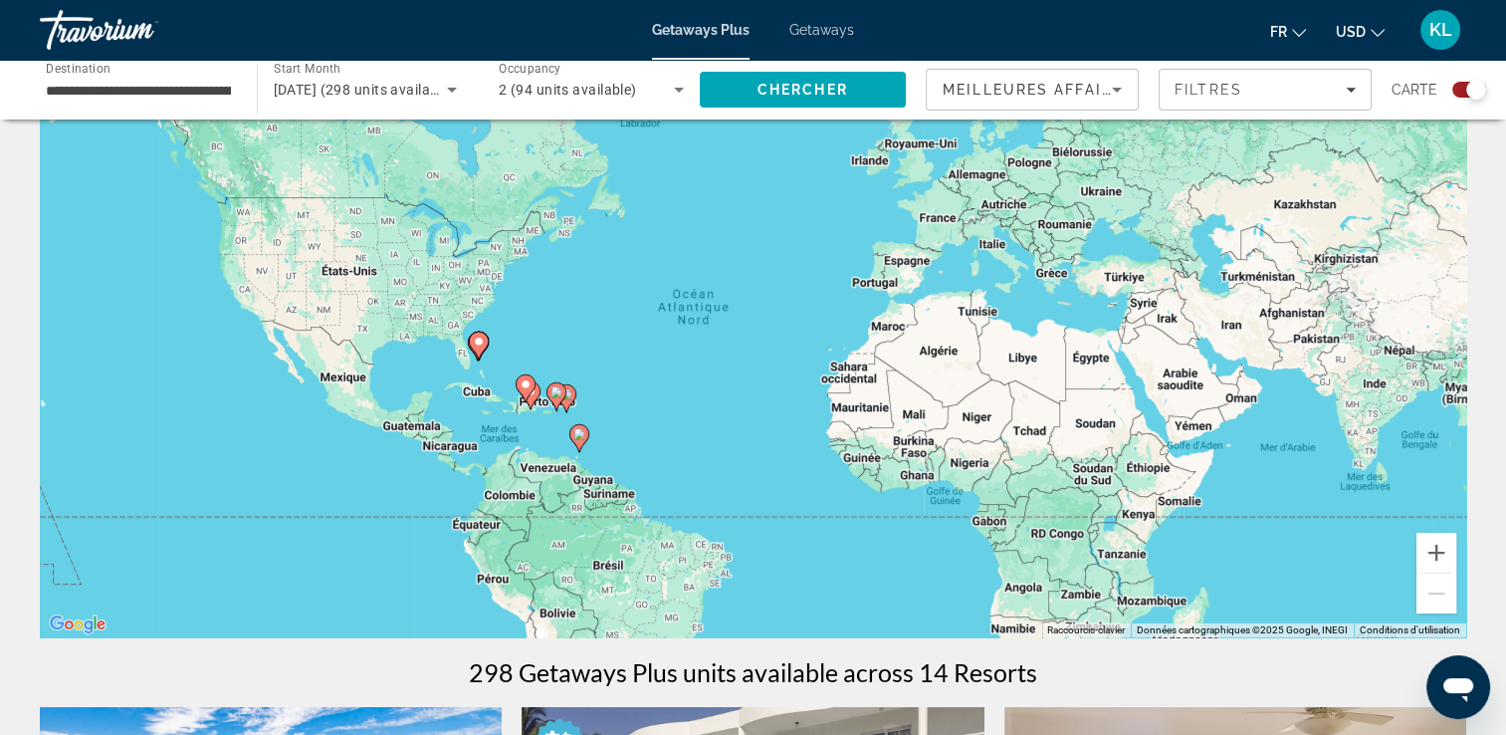
click at [490, 391] on div "Pour activer le glissement du marqueur avec le clavier, appuyez sur Alt+Entrée.…" at bounding box center [753, 338] width 1427 height 597
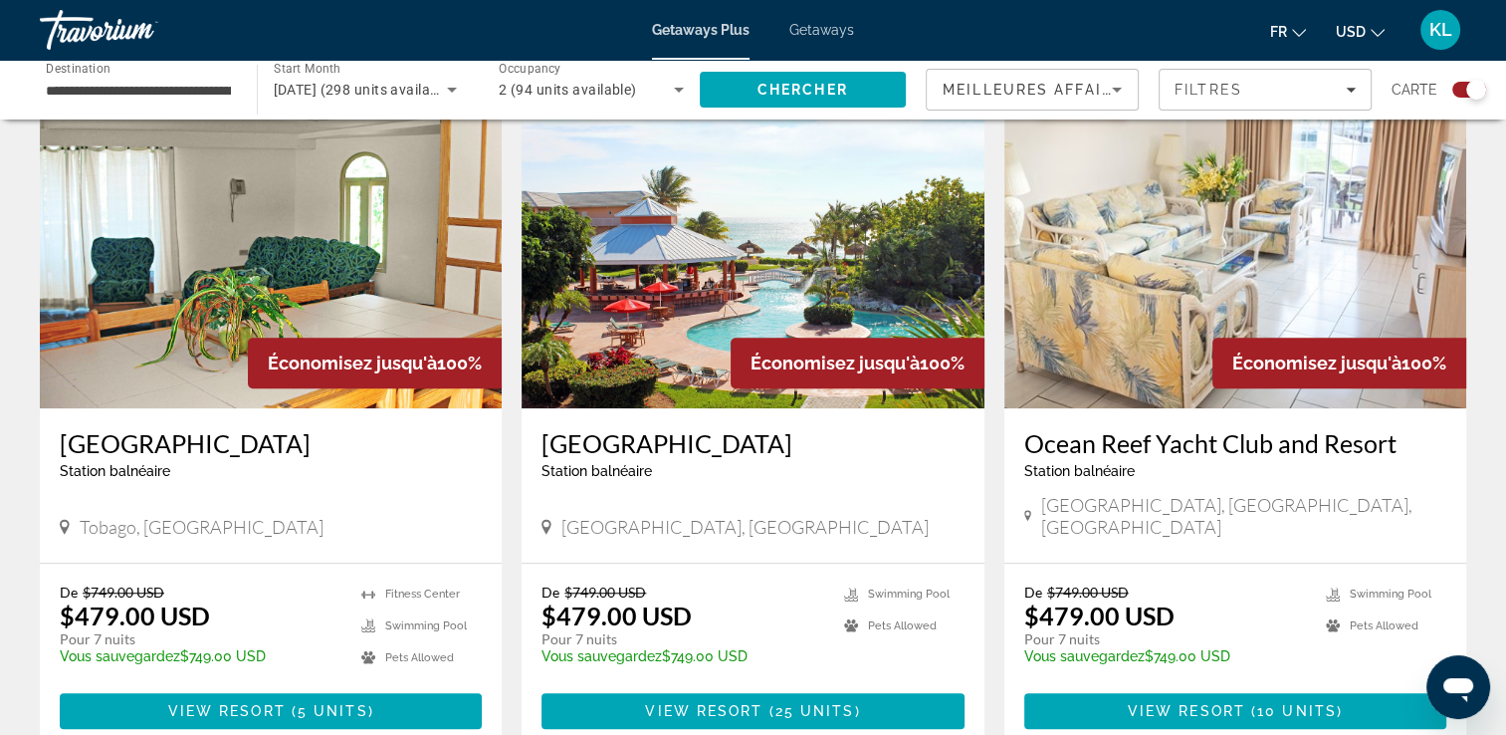
scroll to position [1493, 0]
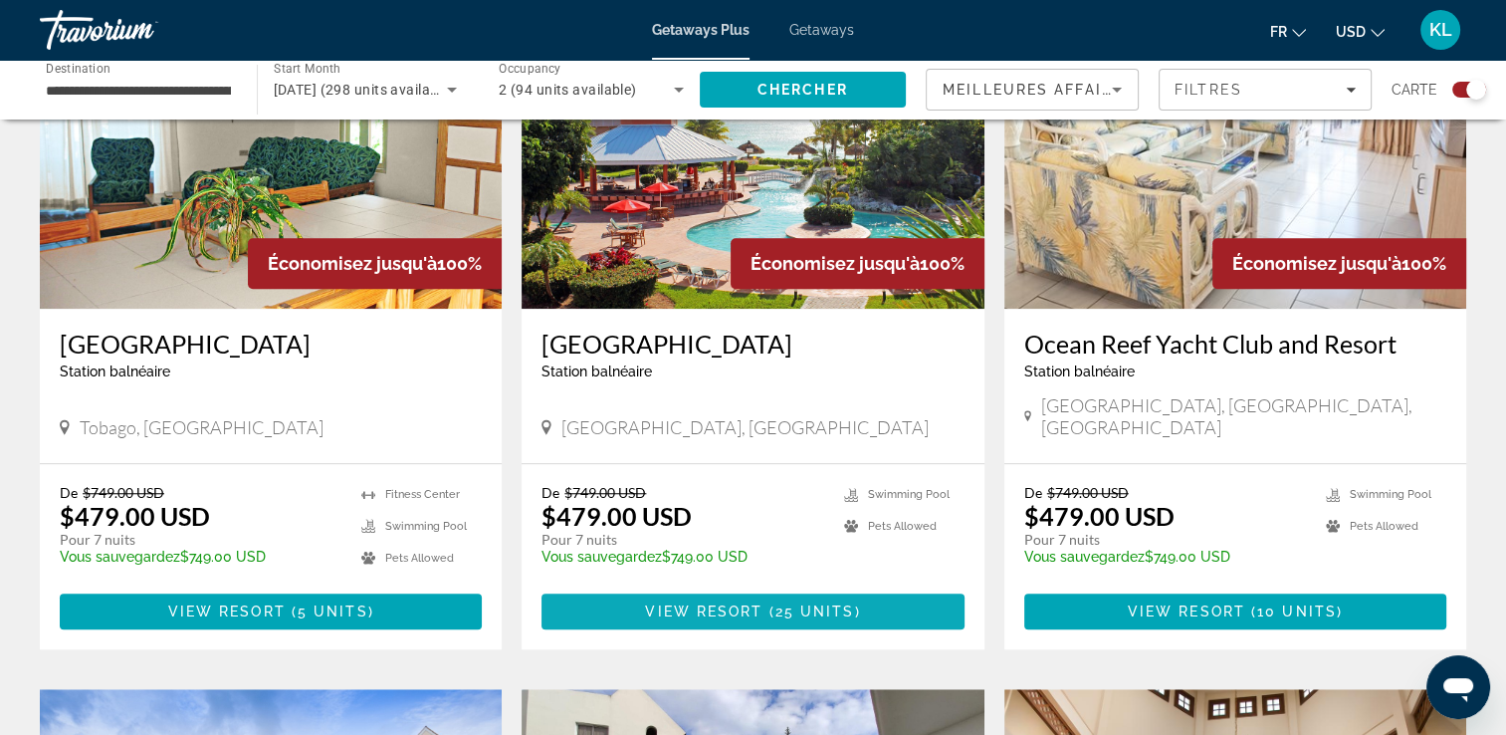
click at [763, 603] on span "( 25 units )" at bounding box center [812, 611] width 98 height 16
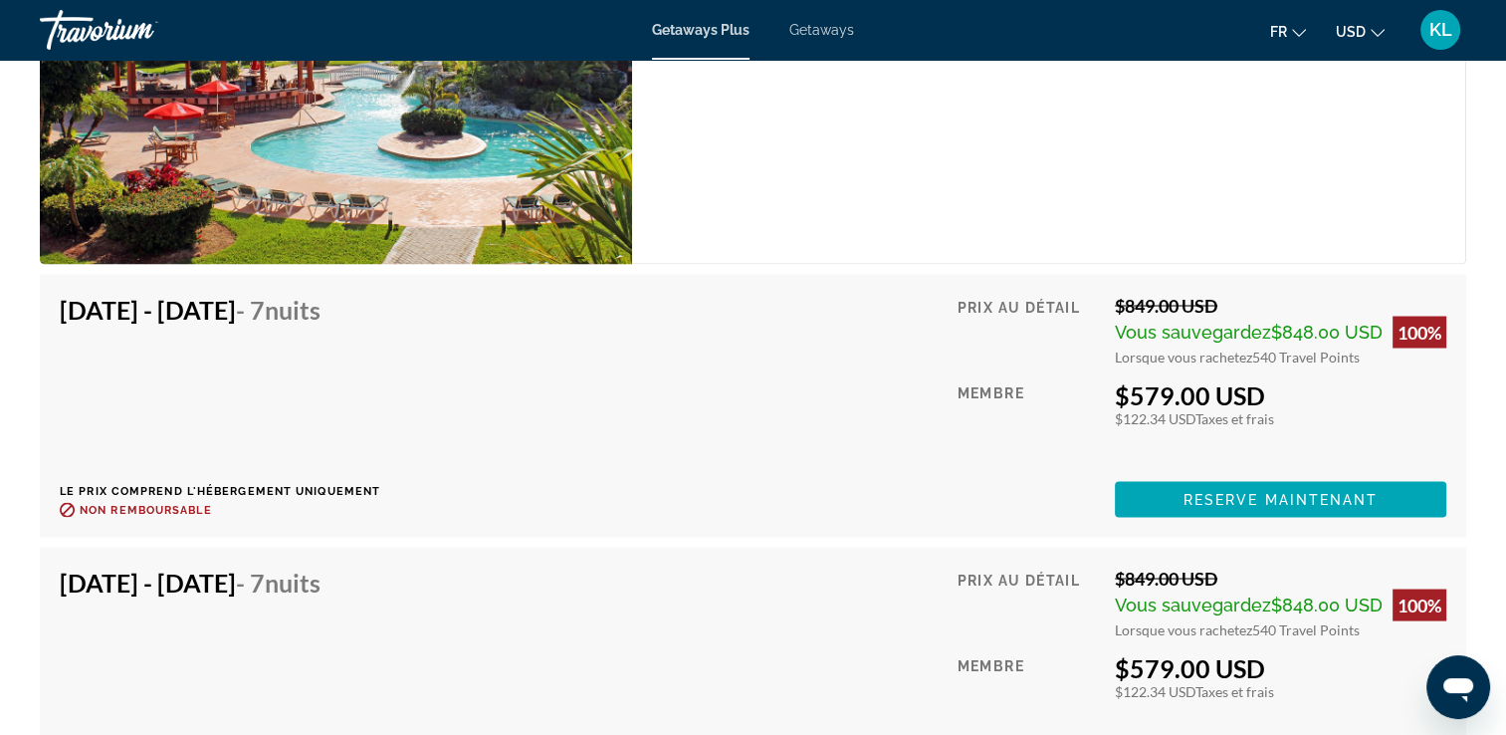
scroll to position [3683, 0]
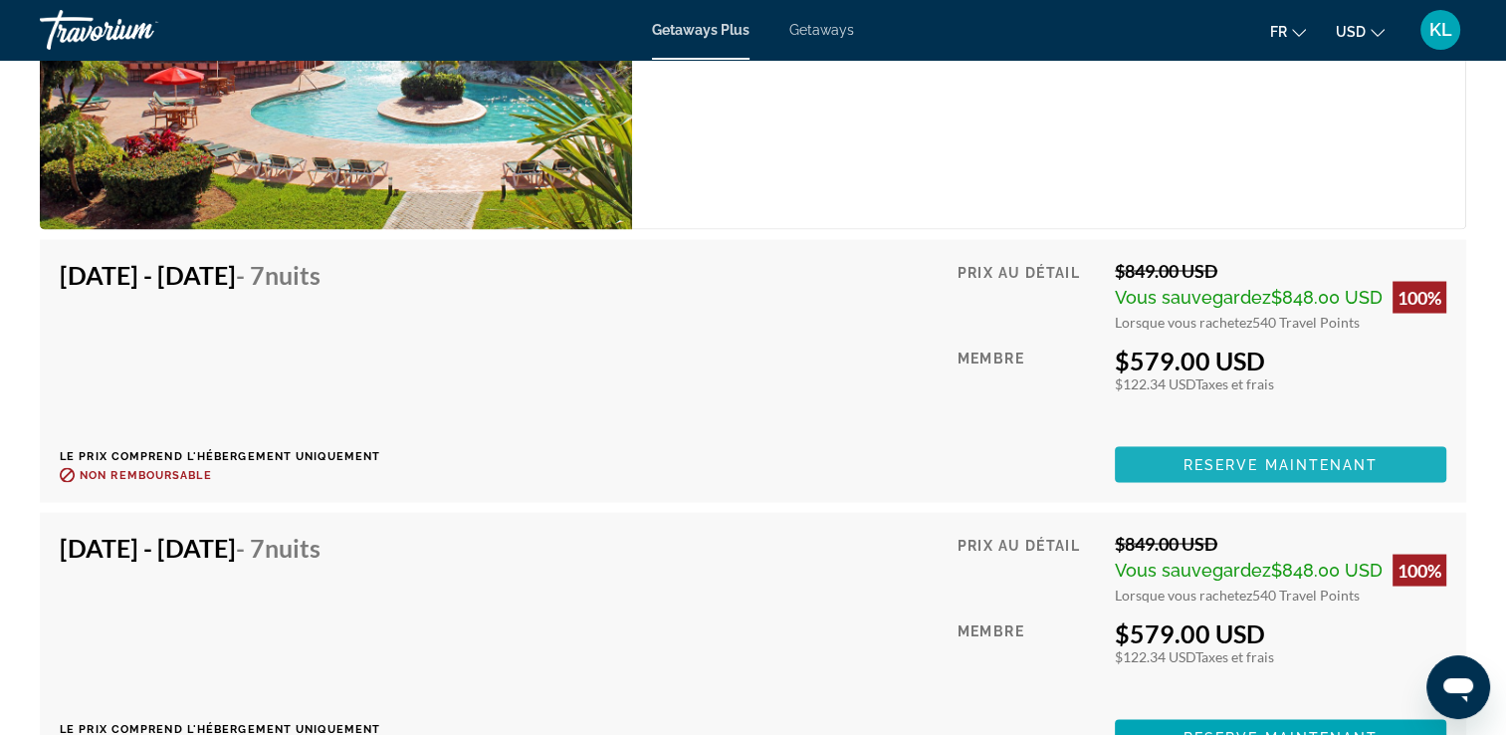
click at [1259, 468] on span "Reserve maintenant" at bounding box center [1281, 464] width 195 height 16
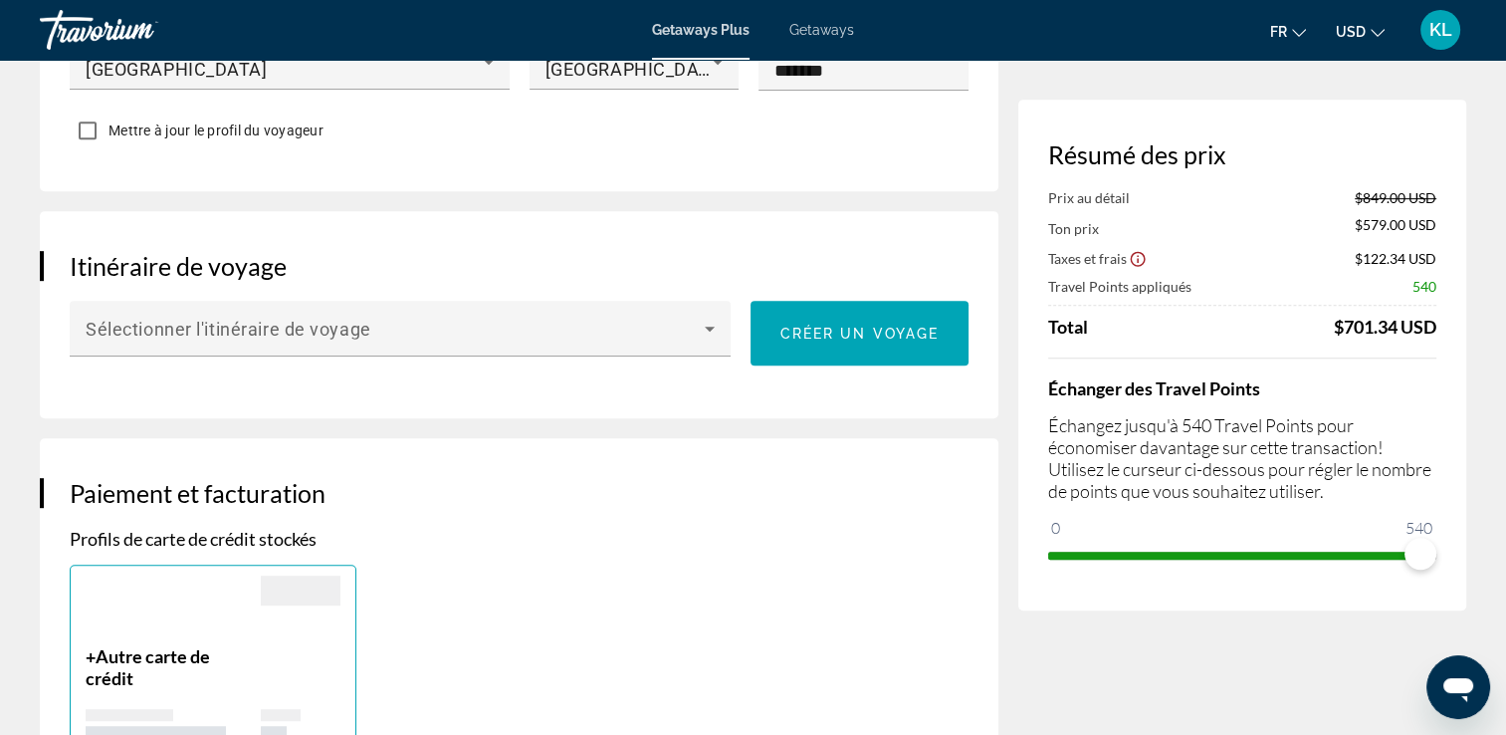
scroll to position [995, 0]
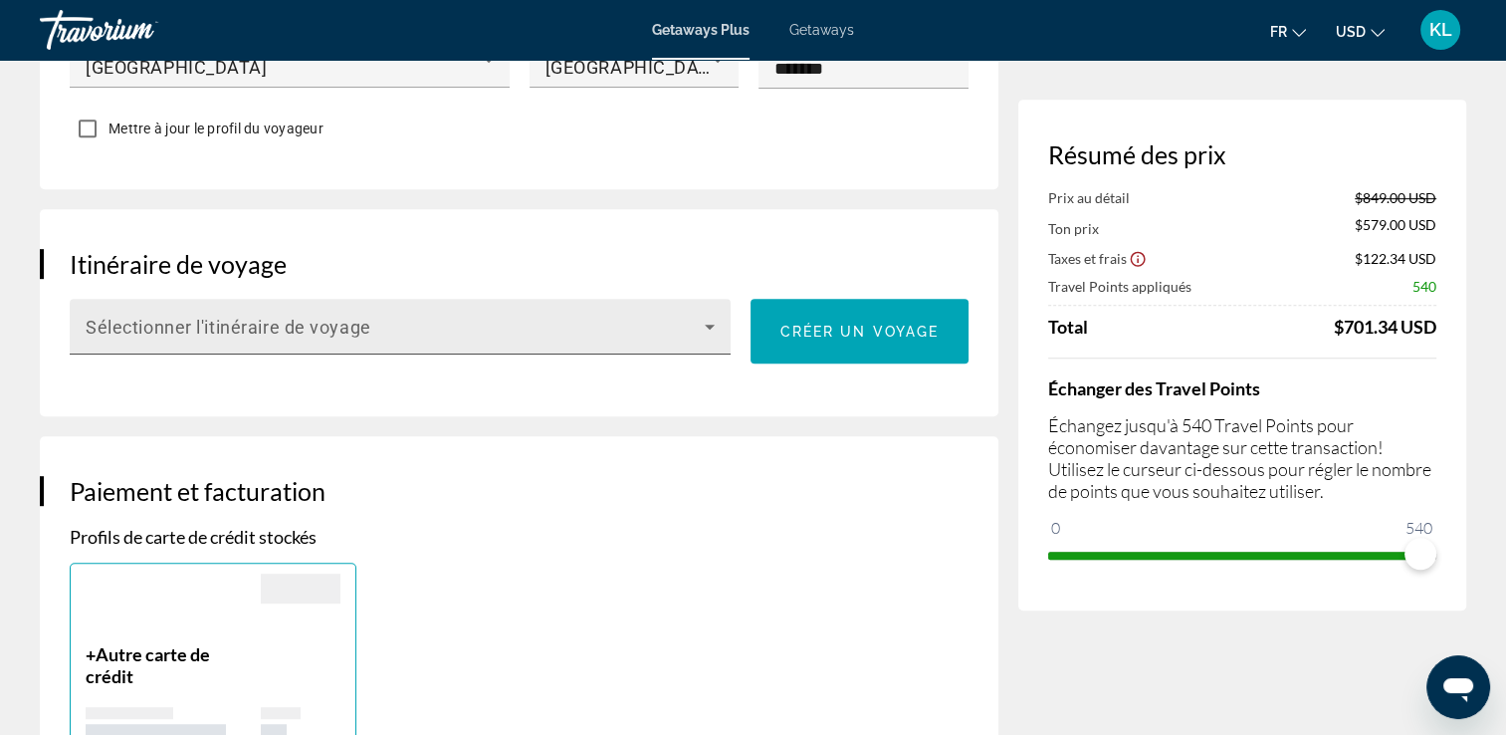
click at [673, 306] on div "Sélectionner l'itinéraire de voyage" at bounding box center [400, 327] width 629 height 56
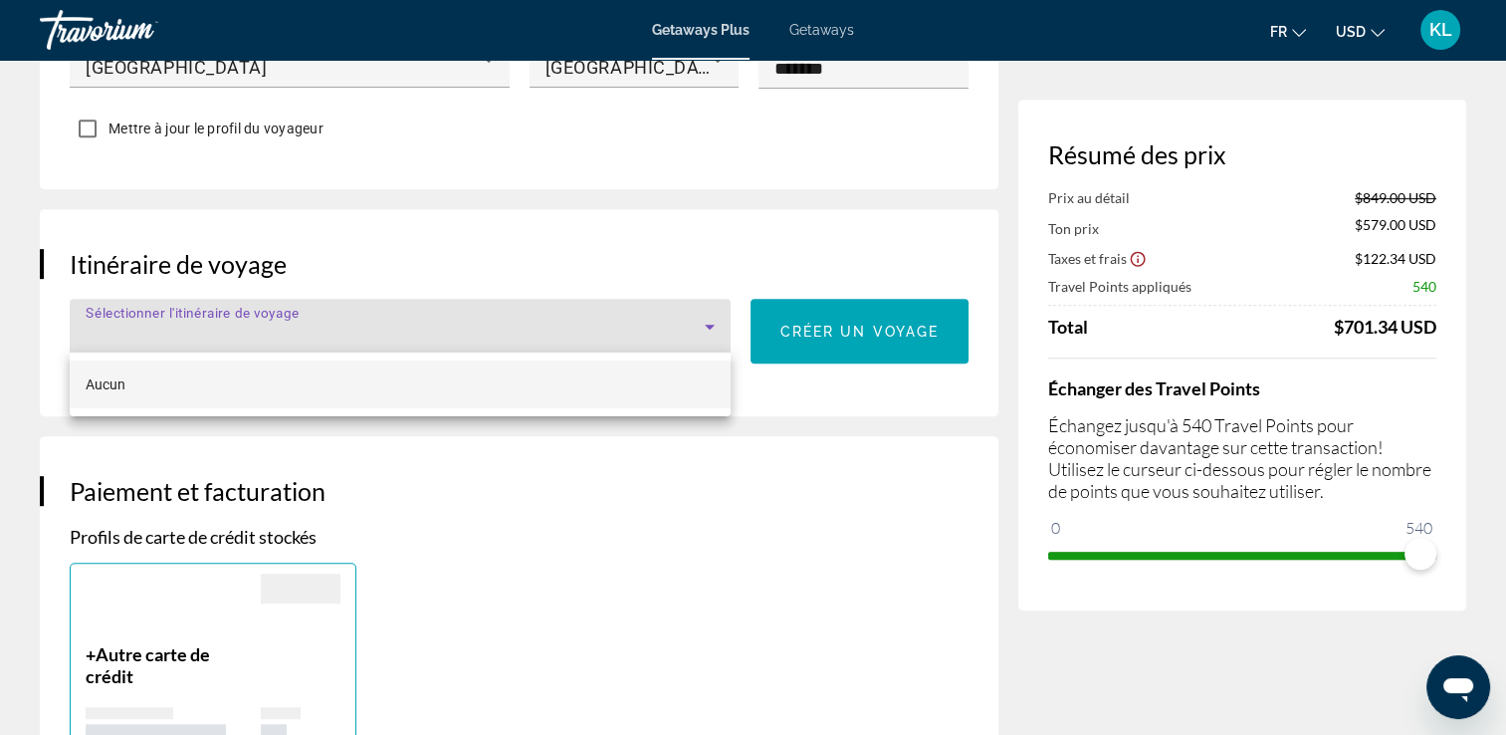
click at [673, 306] on div at bounding box center [753, 367] width 1506 height 735
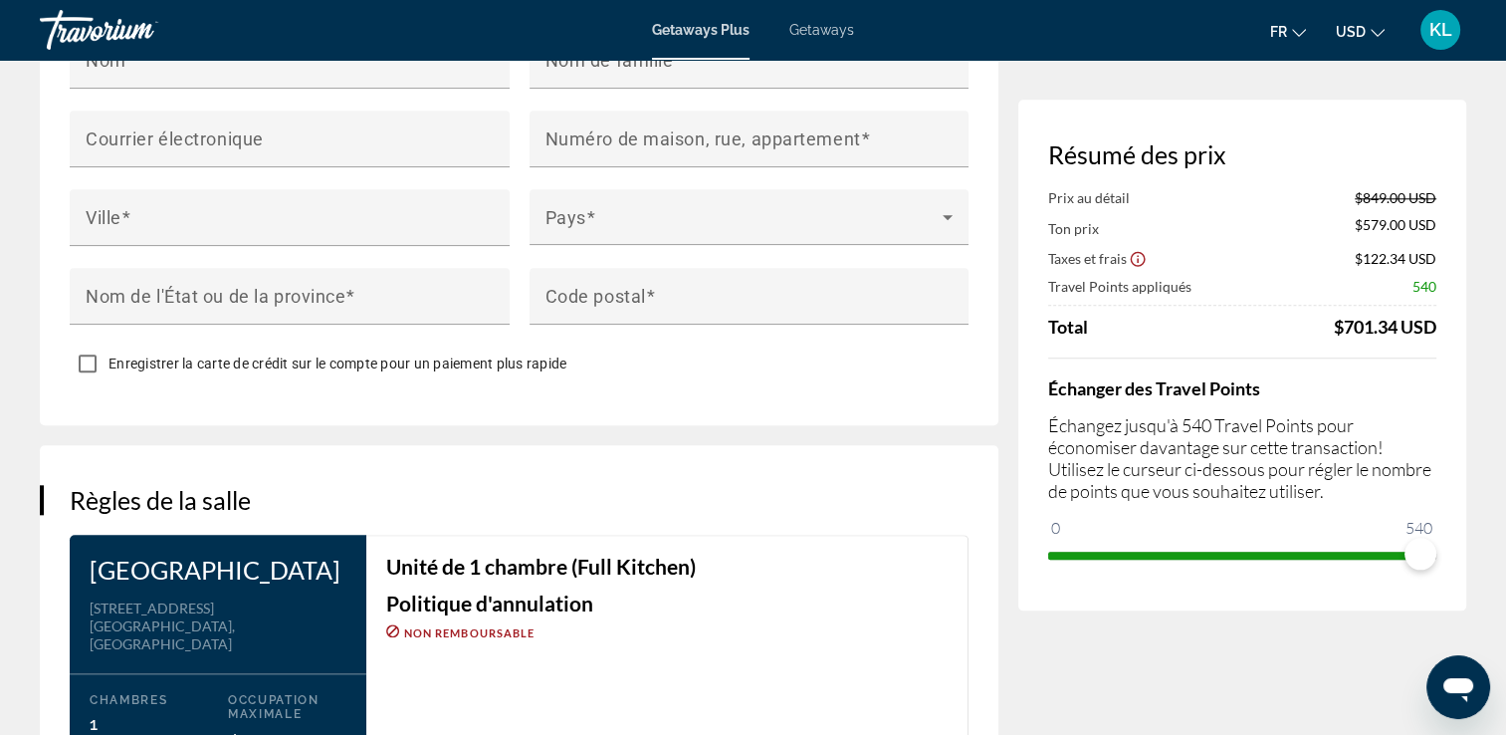
scroll to position [1792, 0]
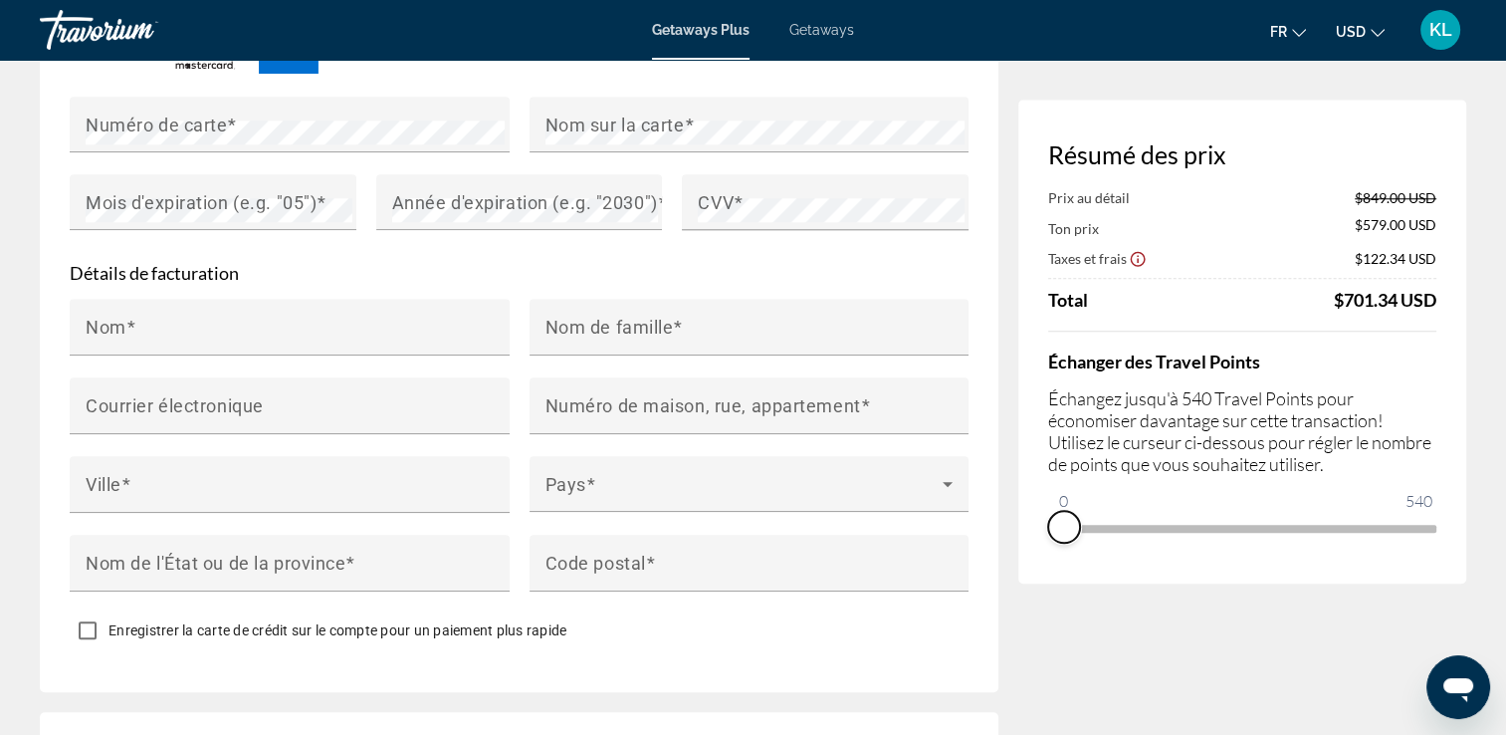
drag, startPoint x: 1417, startPoint y: 551, endPoint x: 1013, endPoint y: 540, distance: 403.3
click at [1013, 540] on div "**********" at bounding box center [753, 270] width 1427 height 3827
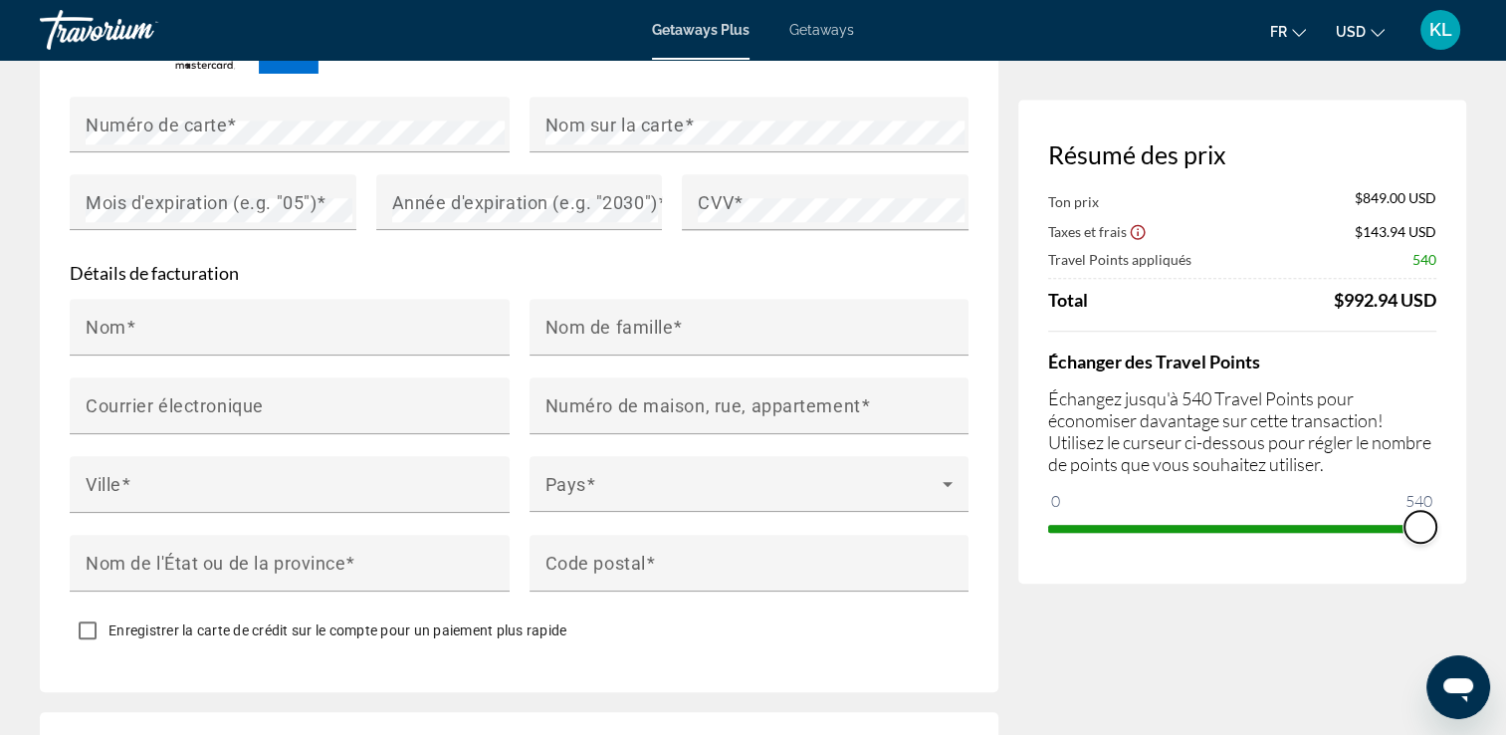
drag, startPoint x: 1054, startPoint y: 498, endPoint x: 1491, endPoint y: 486, distance: 437.2
click at [1491, 486] on div "**********" at bounding box center [753, 246] width 1506 height 3956
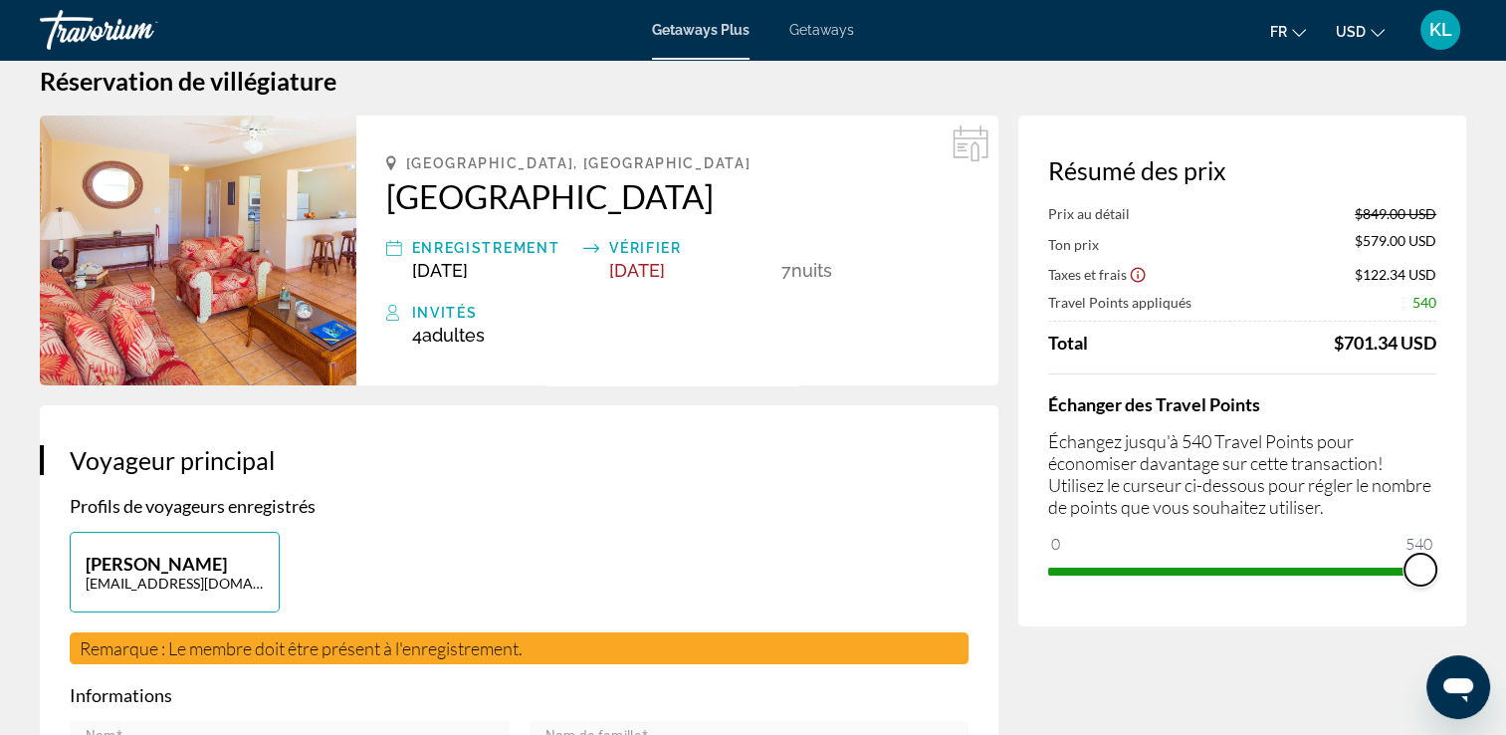
scroll to position [0, 0]
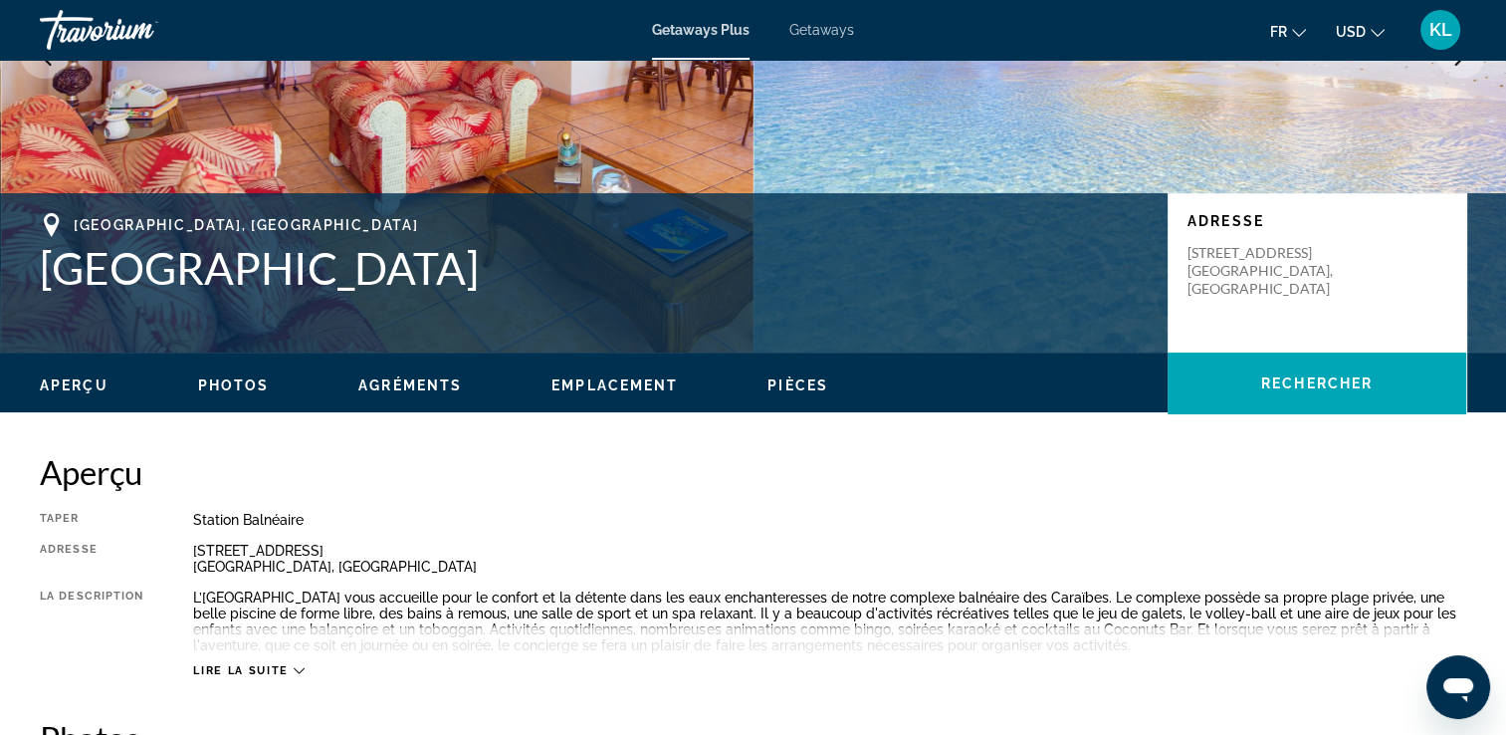
scroll to position [398, 0]
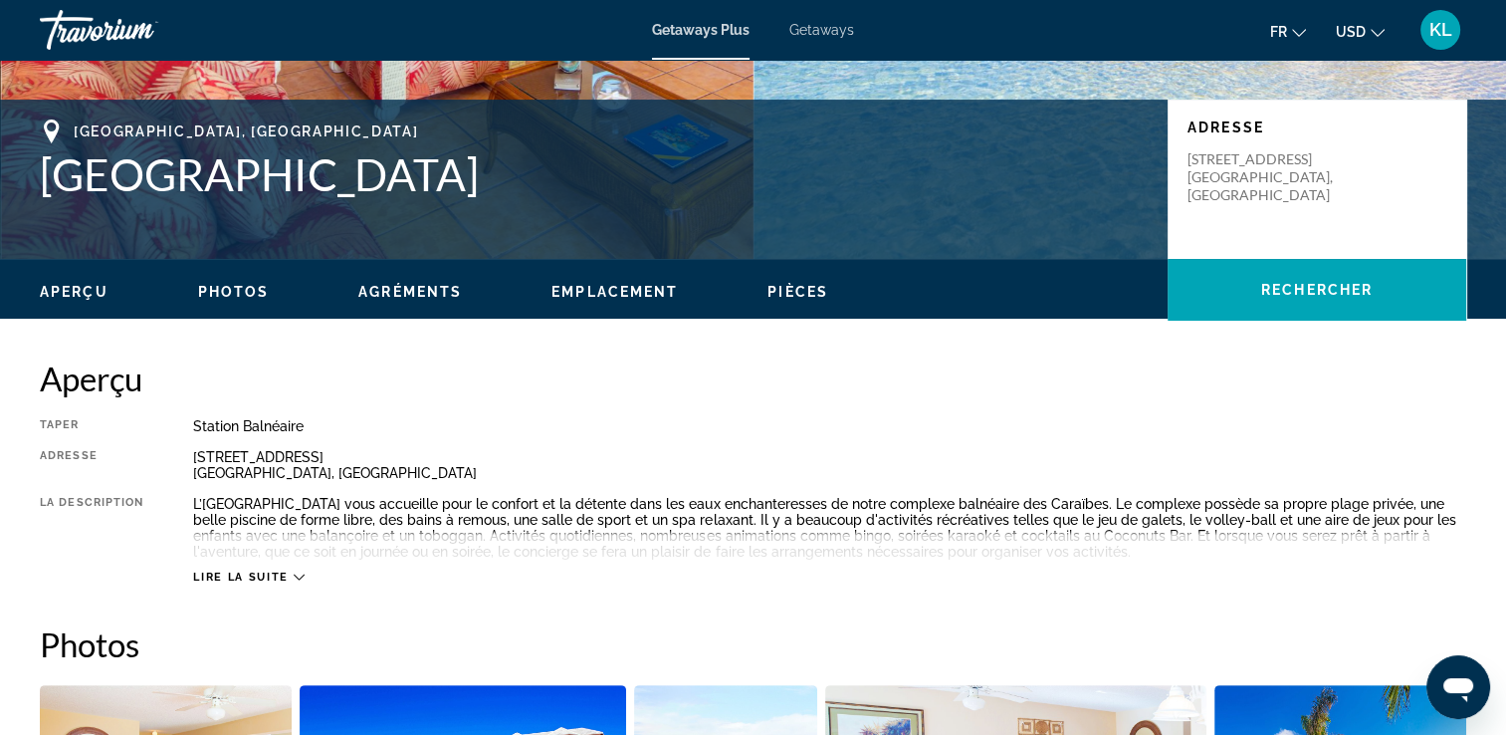
click at [207, 301] on div "Aperçu Photos Agréments Emplacement Pièces Rechercher" at bounding box center [753, 290] width 1506 height 62
click at [231, 284] on span "Photos" at bounding box center [234, 292] width 72 height 16
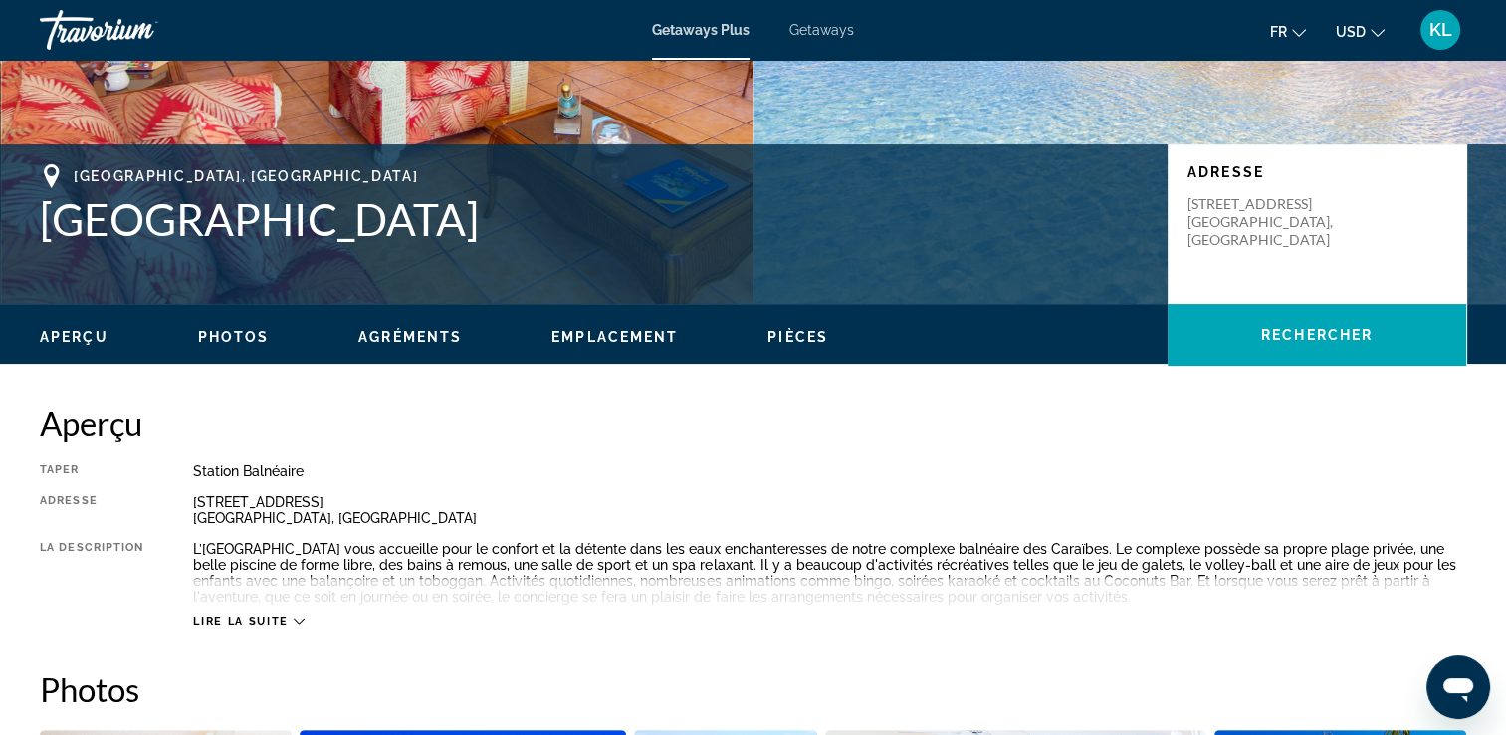
scroll to position [306, 0]
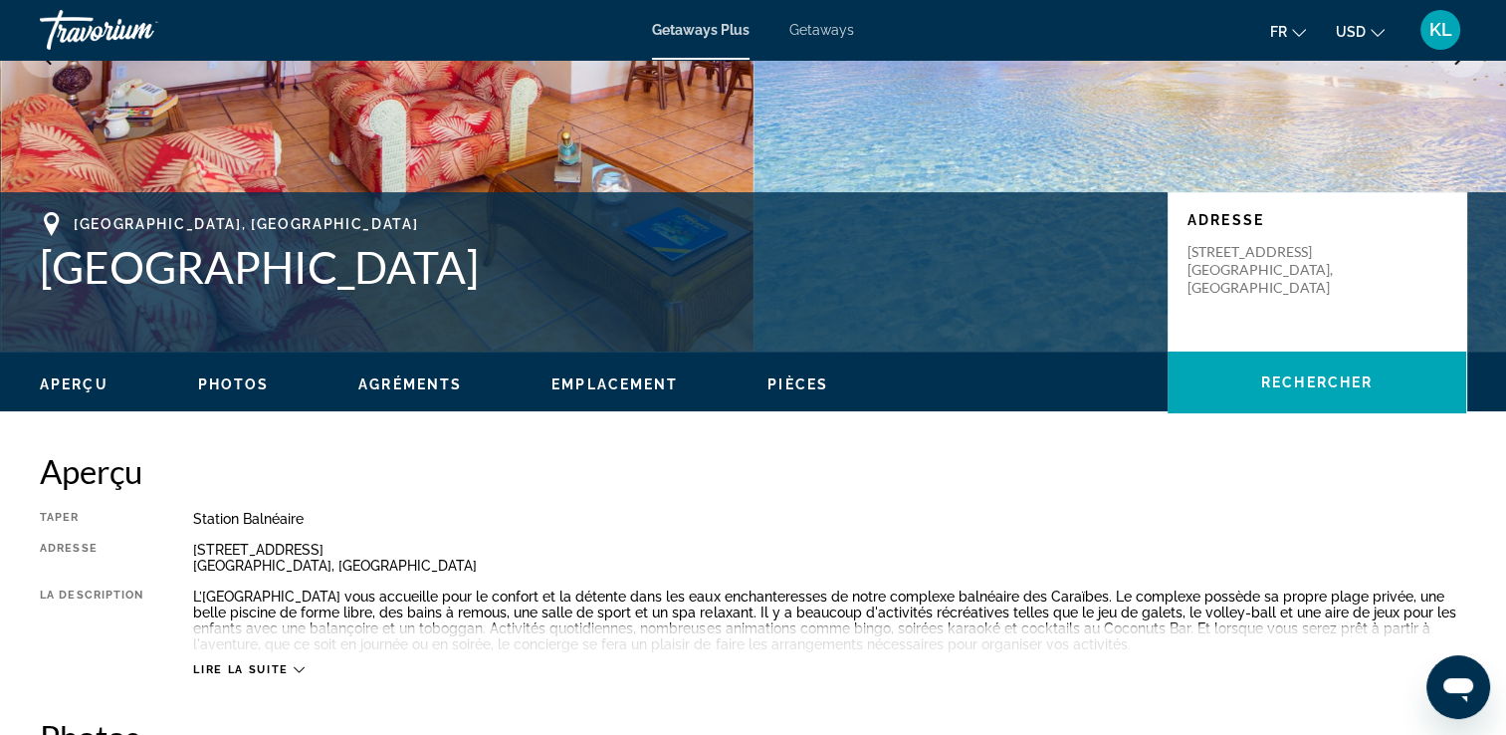
click at [796, 389] on span "Pièces" at bounding box center [798, 384] width 61 height 16
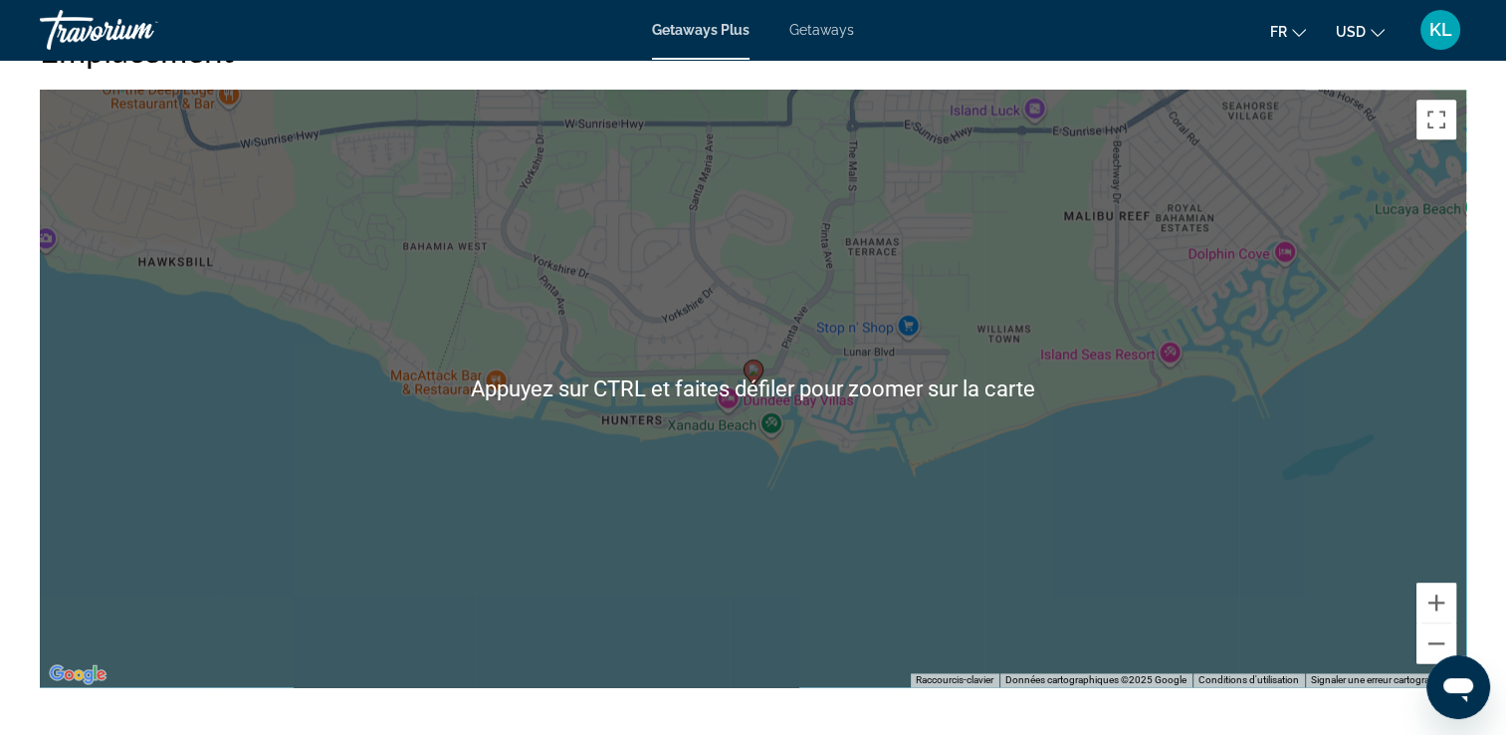
scroll to position [2543, 0]
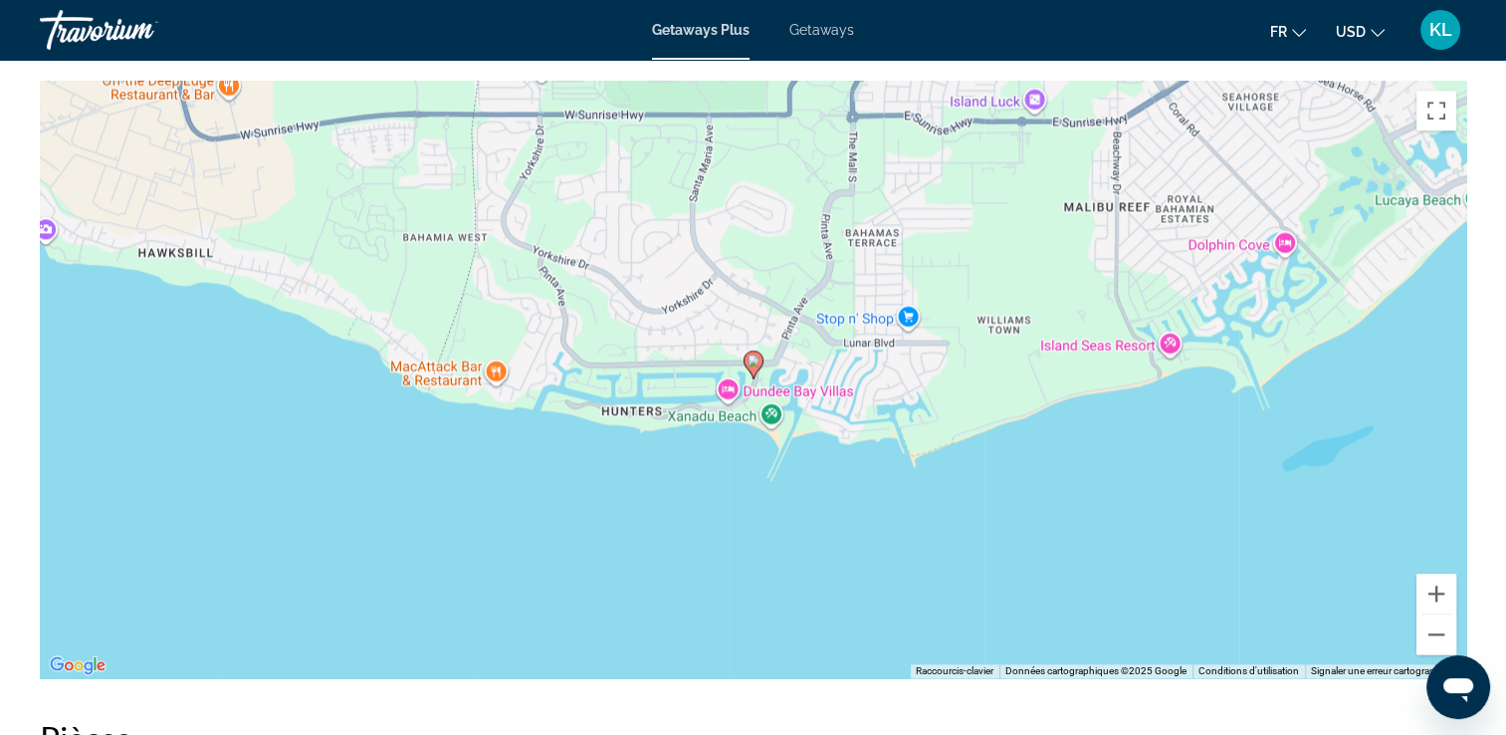
click at [765, 368] on div "Pour activer le glissement du marqueur avec le clavier, appuyez sur Alt+Entrée.…" at bounding box center [753, 379] width 1427 height 597
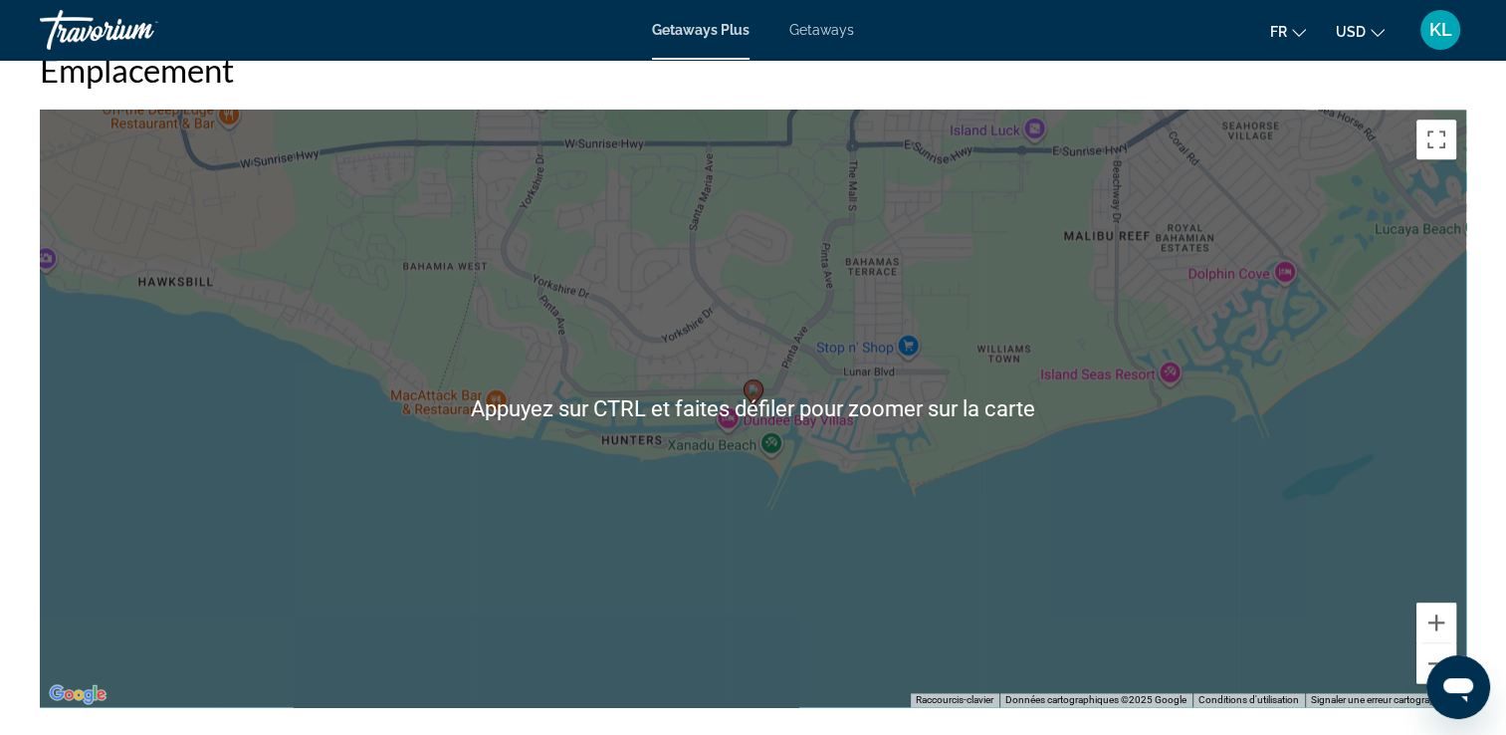
scroll to position [2643, 0]
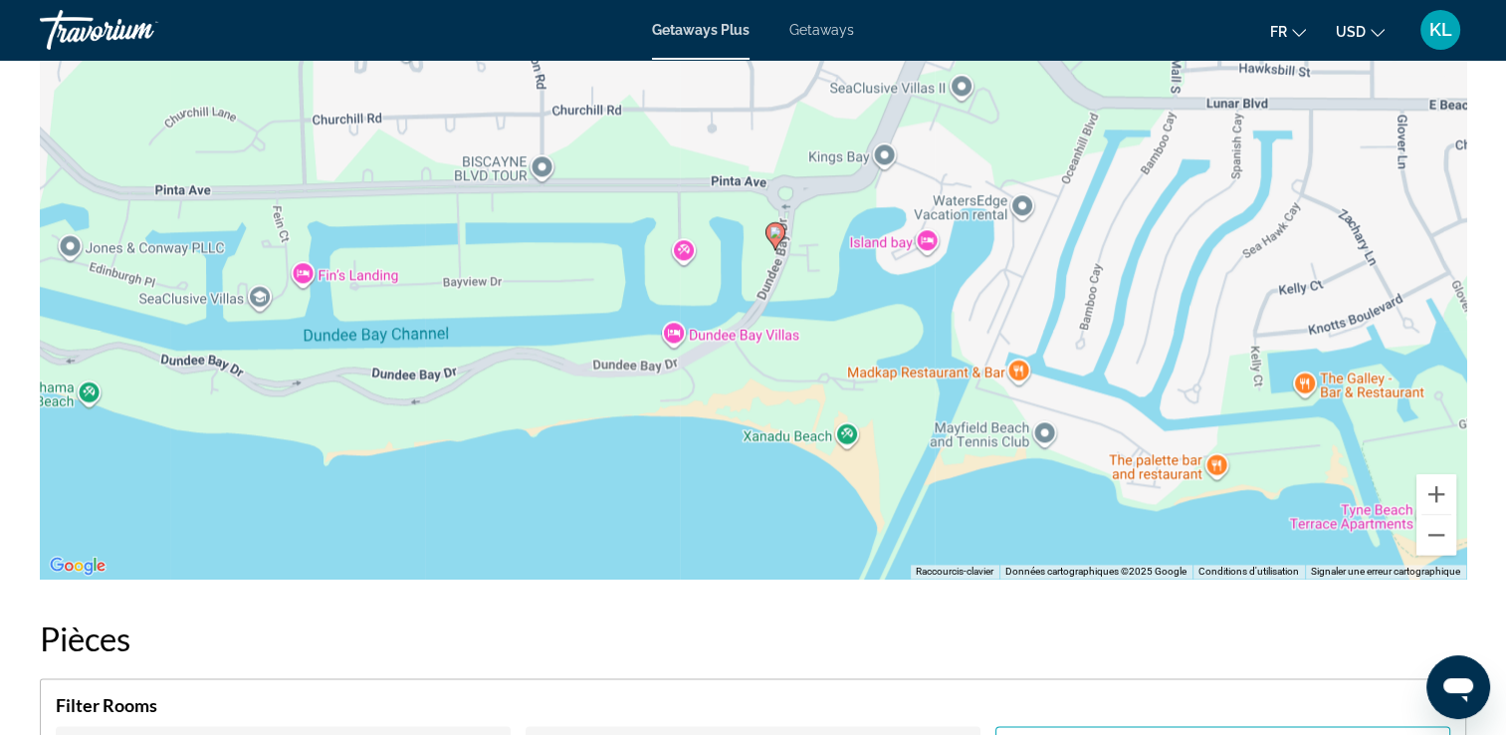
drag, startPoint x: 746, startPoint y: 290, endPoint x: 734, endPoint y: 294, distance: 12.6
click at [734, 294] on div "Pour activer le glissement du marqueur avec le clavier, appuyez sur Alt+Entrée.…" at bounding box center [753, 279] width 1427 height 597
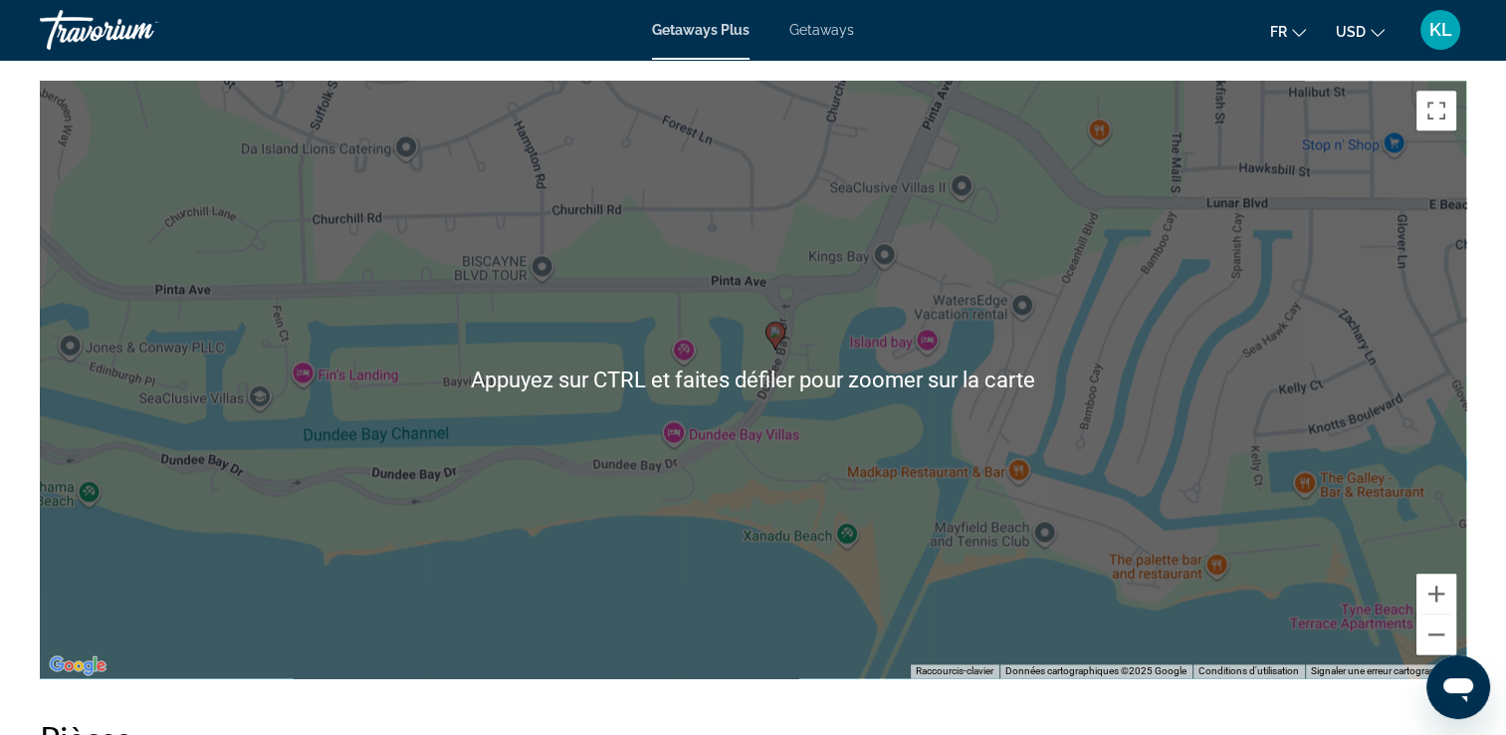
scroll to position [2444, 0]
